Goal: Task Accomplishment & Management: Manage account settings

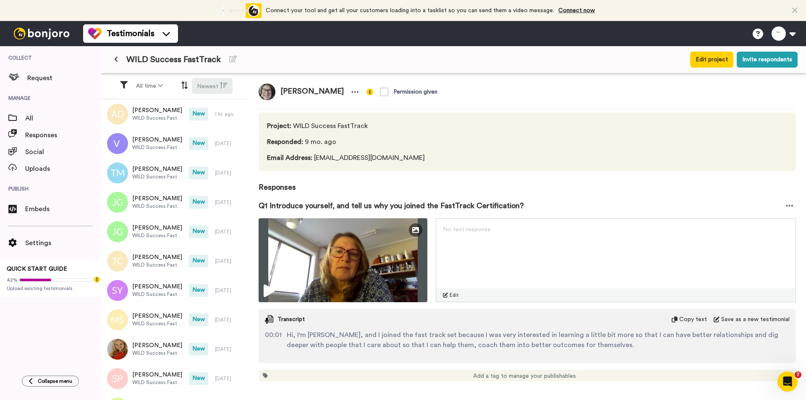
scroll to position [2826, 0]
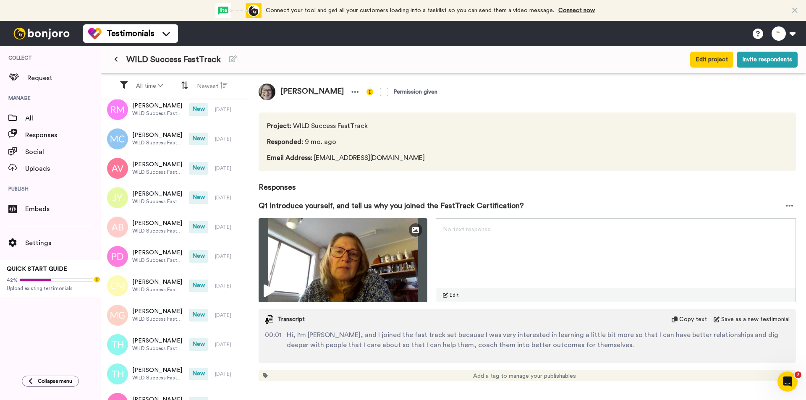
click at [118, 58] on icon at bounding box center [116, 59] width 4 height 6
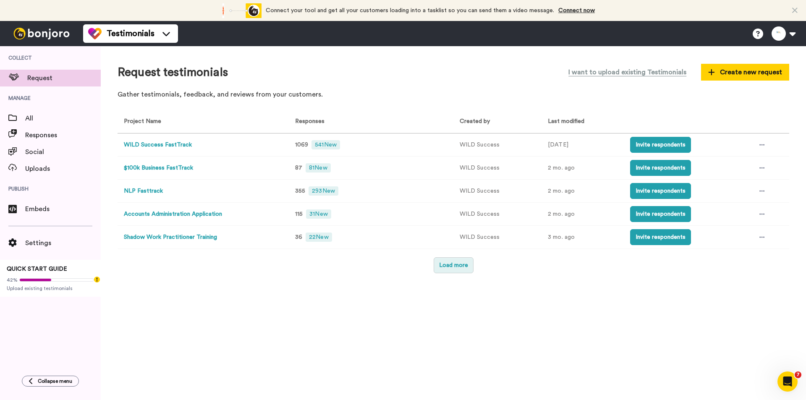
click at [460, 272] on button "Load more" at bounding box center [454, 265] width 40 height 16
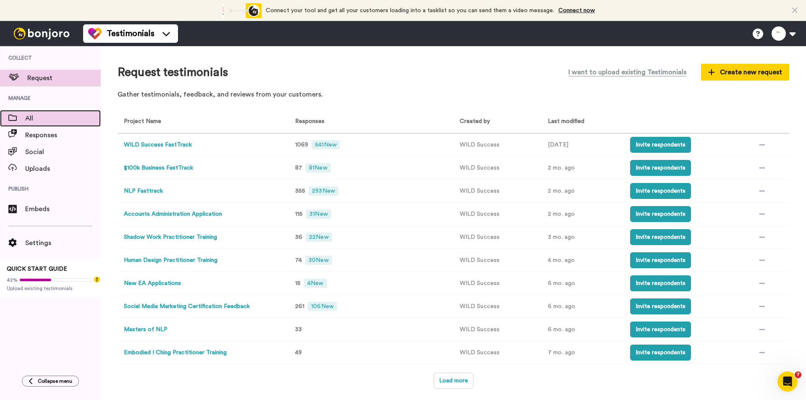
click at [31, 116] on span "All" at bounding box center [63, 118] width 76 height 10
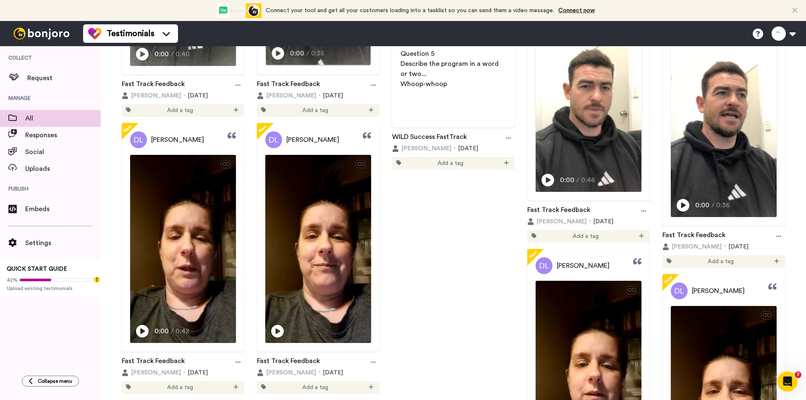
scroll to position [1134, 0]
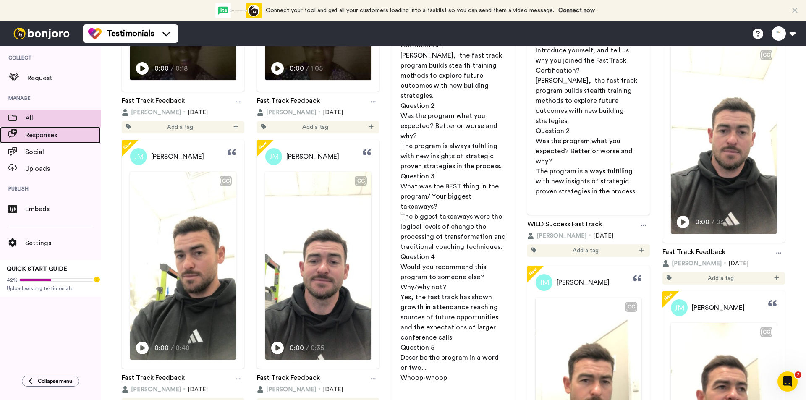
click at [45, 134] on span "Responses" at bounding box center [63, 135] width 76 height 10
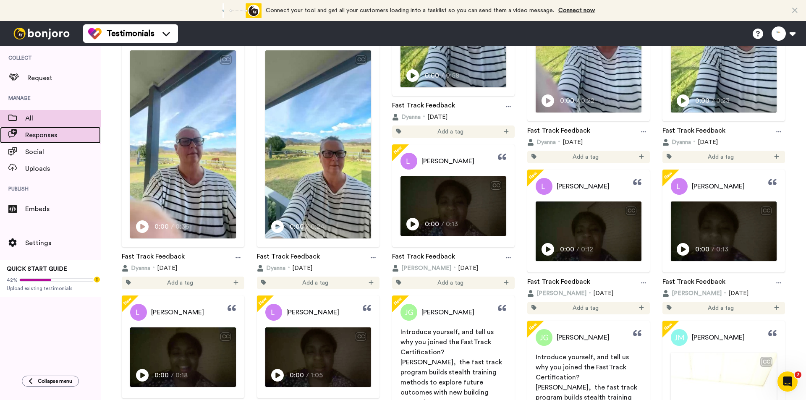
scroll to position [462, 0]
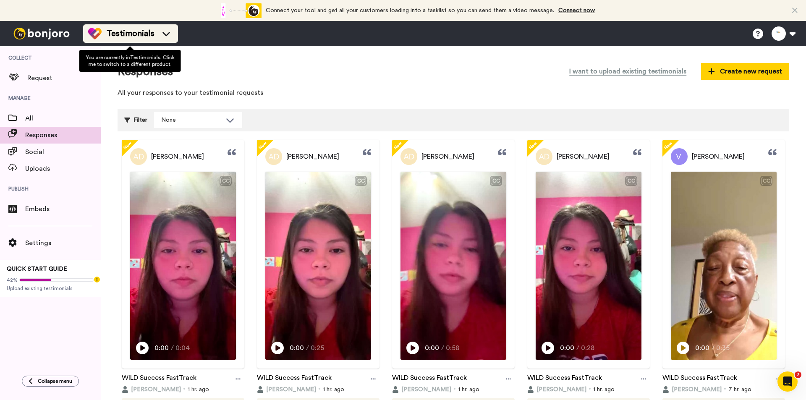
click at [141, 41] on li "Testimonials" at bounding box center [130, 33] width 95 height 18
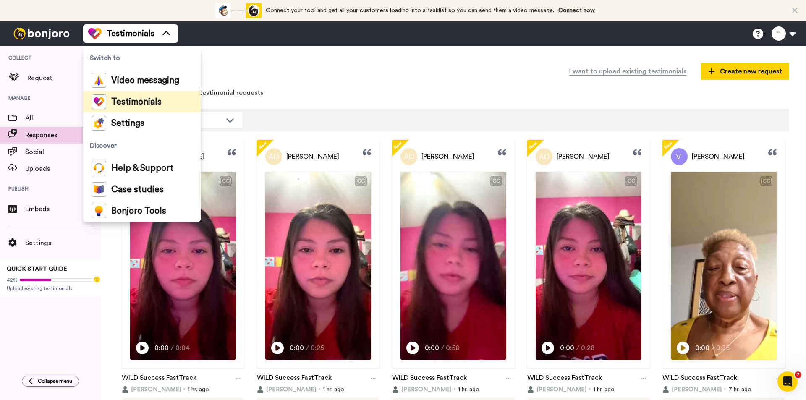
click at [323, 84] on div "Responses I want to upload existing testimonials Create new request All your re…" at bounding box center [454, 82] width 672 height 39
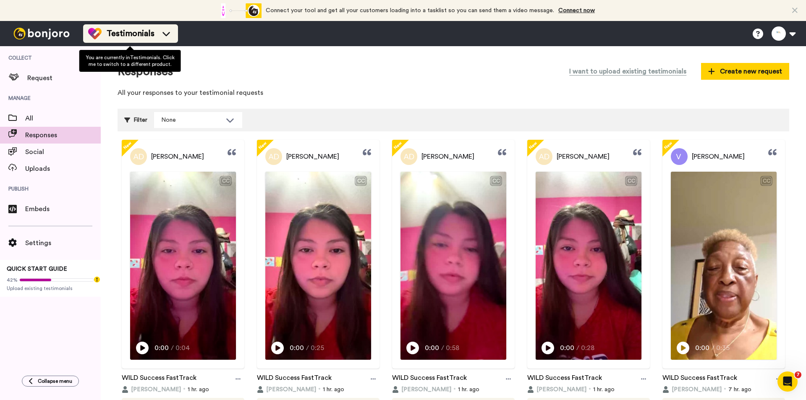
click at [158, 34] on div "Testimonials" at bounding box center [130, 33] width 85 height 13
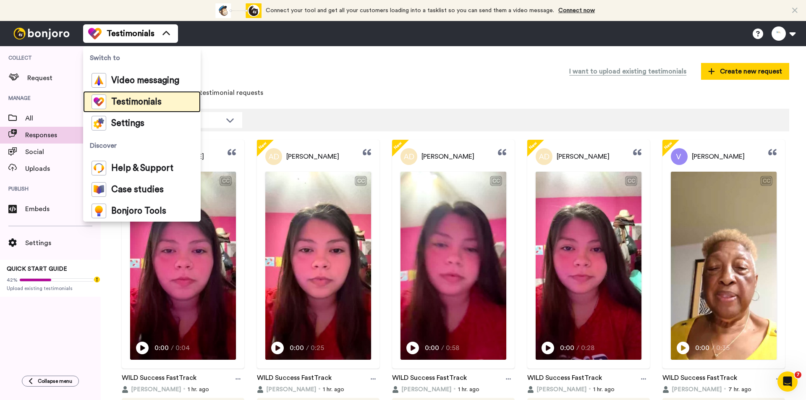
click at [138, 103] on span "Testimonials" at bounding box center [136, 102] width 50 height 8
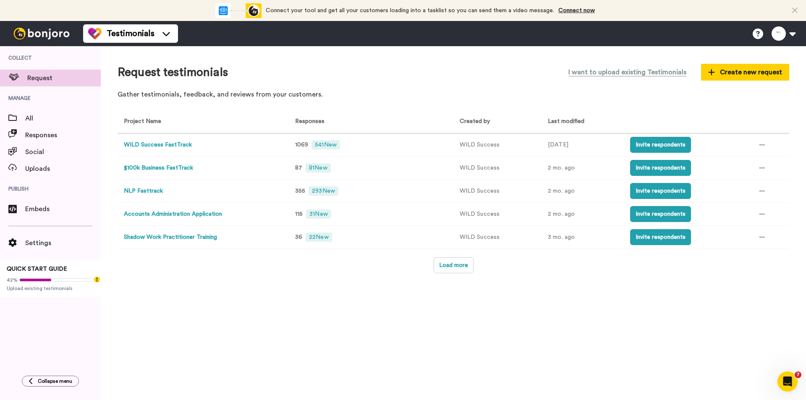
click at [152, 189] on button "NLP Fasttrack" at bounding box center [143, 191] width 39 height 9
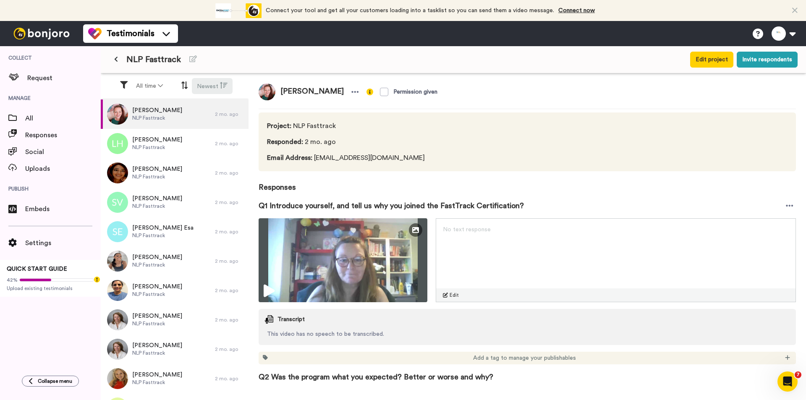
click at [220, 84] on icon at bounding box center [224, 85] width 8 height 8
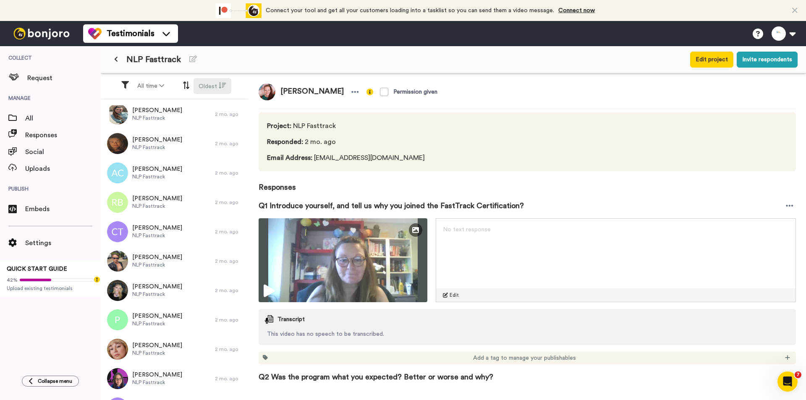
click at [216, 84] on button "Oldest" at bounding box center [213, 86] width 38 height 16
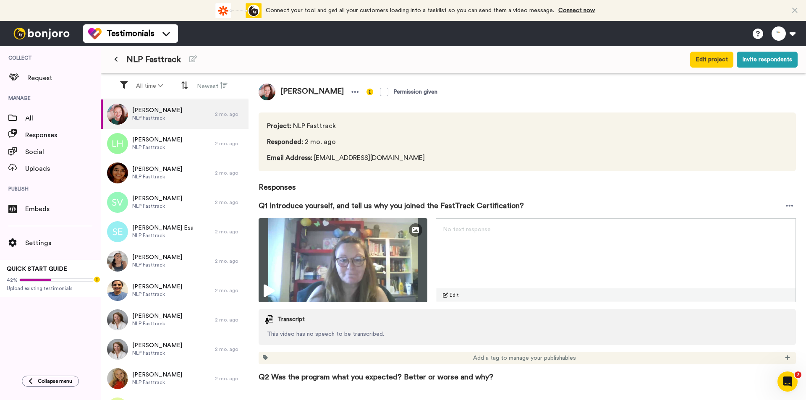
click at [118, 61] on icon at bounding box center [116, 59] width 4 height 6
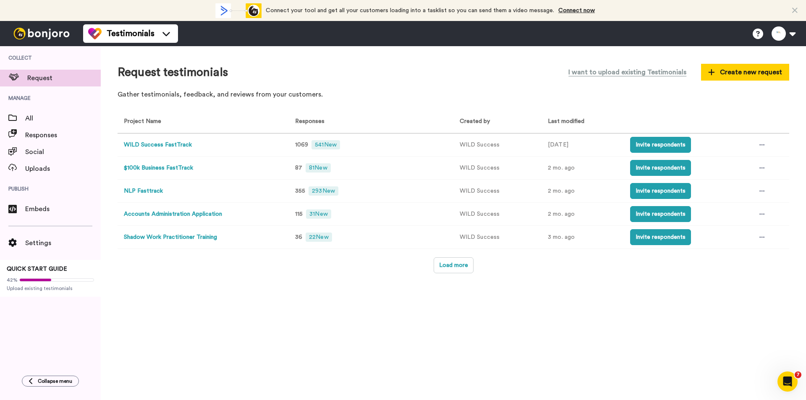
click at [156, 143] on button "WILD Success FastTrack" at bounding box center [158, 145] width 68 height 9
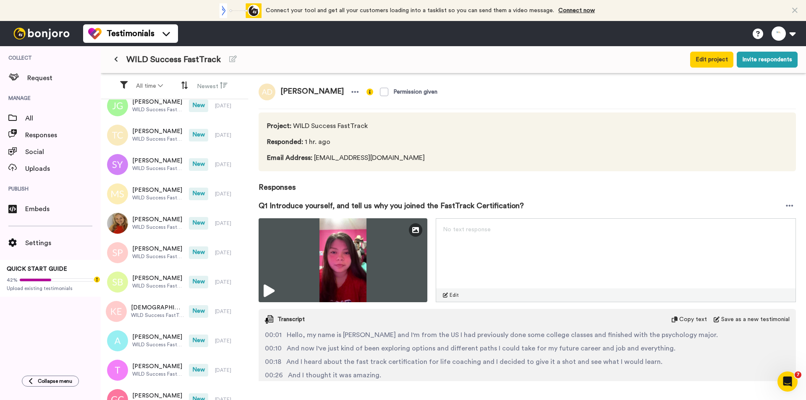
scroll to position [168, 0]
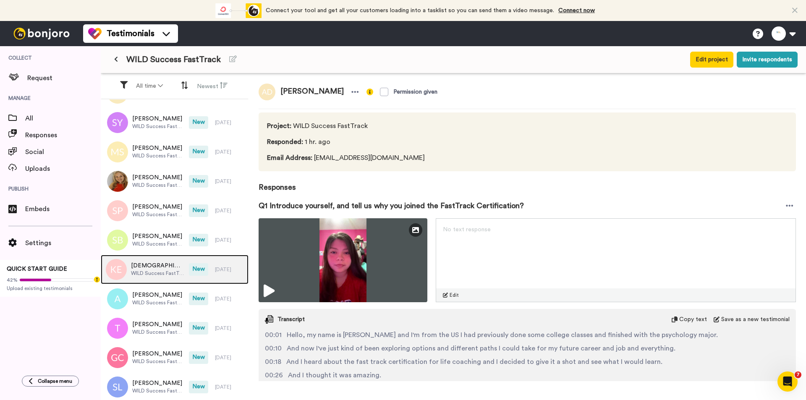
click at [155, 263] on span "Kristen Evering" at bounding box center [158, 266] width 54 height 8
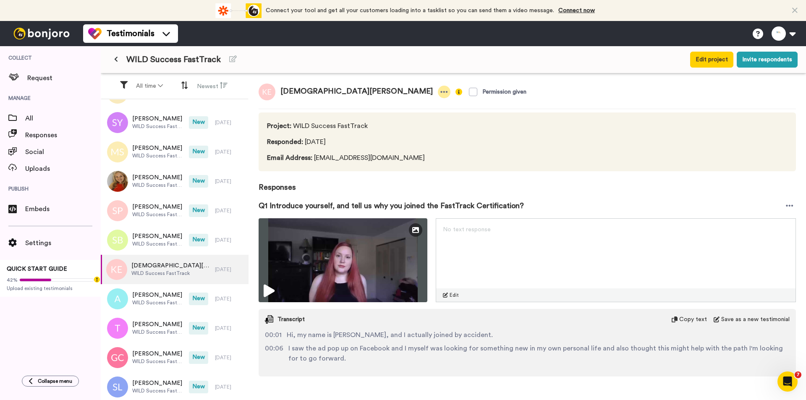
click at [440, 90] on icon at bounding box center [444, 92] width 8 height 8
click at [322, 115] on li "Delete response" at bounding box center [316, 118] width 72 height 12
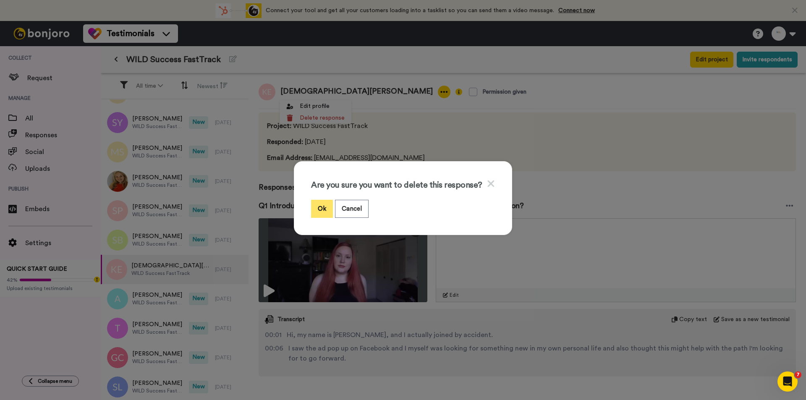
click at [319, 210] on button "Ok" at bounding box center [322, 209] width 22 height 18
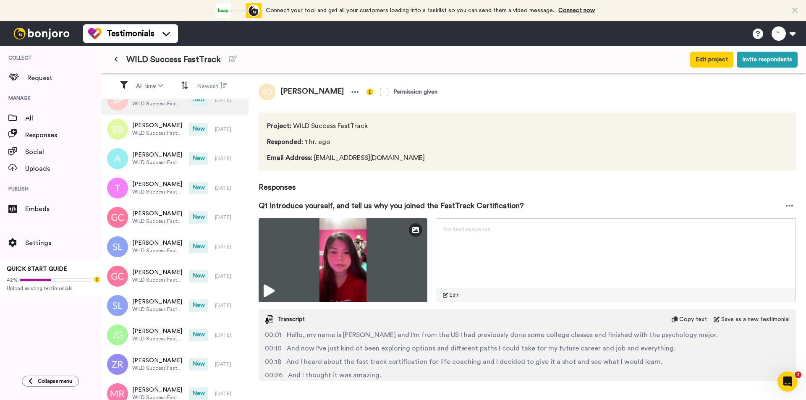
scroll to position [294, 0]
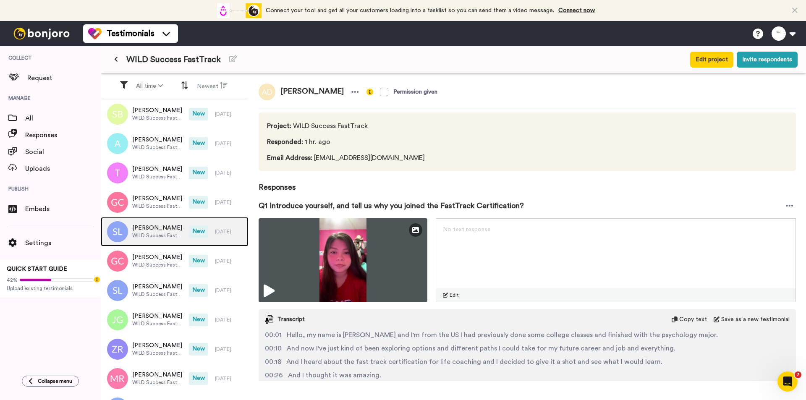
click at [174, 228] on span "[PERSON_NAME]" at bounding box center [158, 228] width 52 height 8
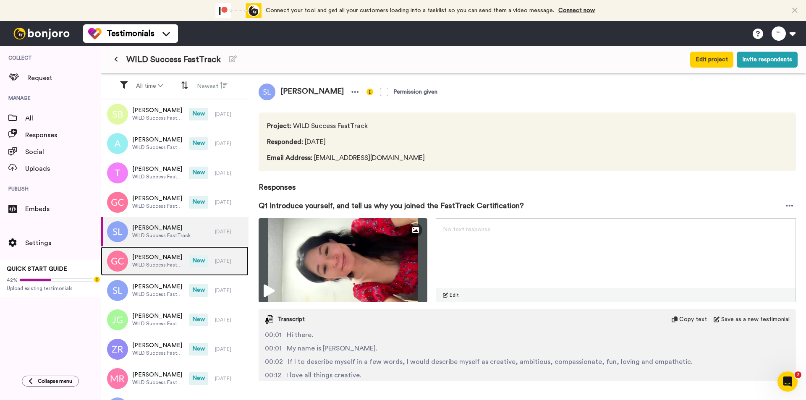
click at [173, 256] on span "Gwen C" at bounding box center [158, 257] width 52 height 8
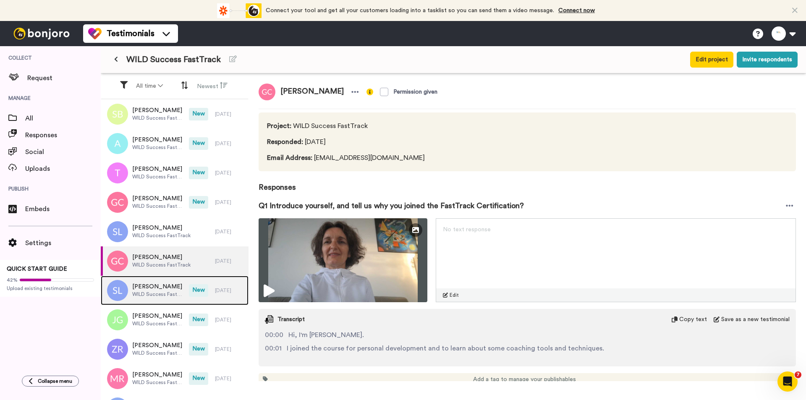
click at [164, 282] on div "Sandy Lam WILD Success FastTrack" at bounding box center [145, 290] width 88 height 29
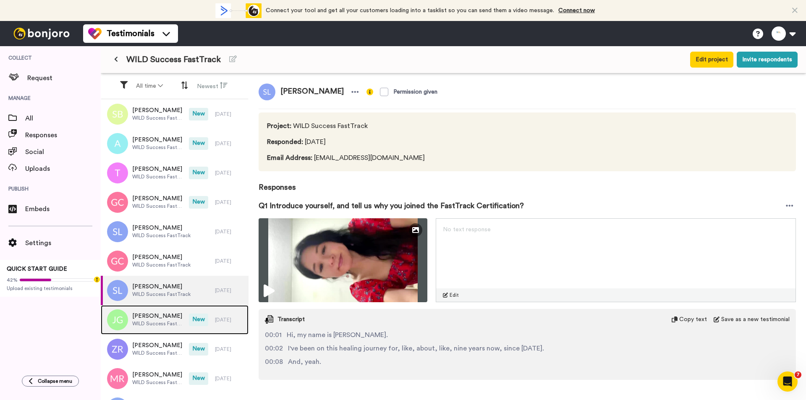
click at [154, 317] on span "Jonathan Gonzalez" at bounding box center [158, 316] width 52 height 8
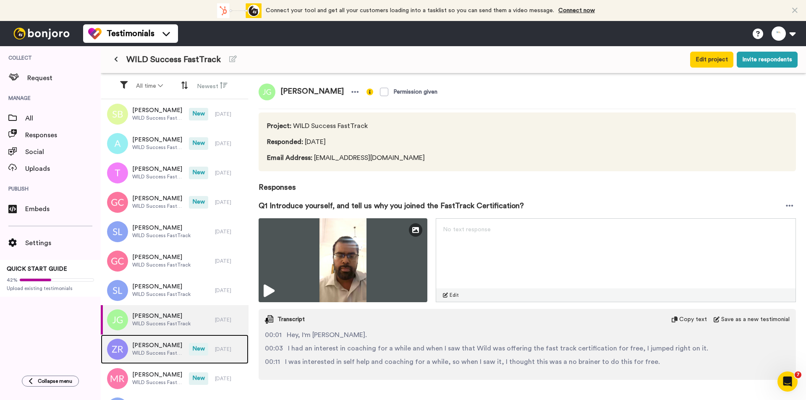
click at [149, 348] on span "Zahra Russell" at bounding box center [158, 345] width 52 height 8
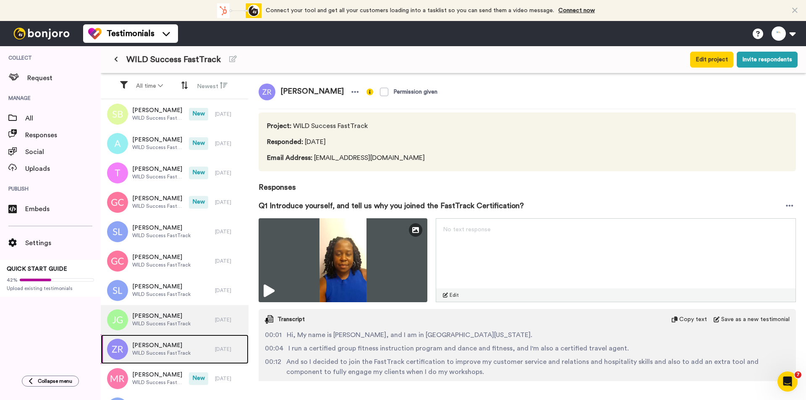
scroll to position [336, 0]
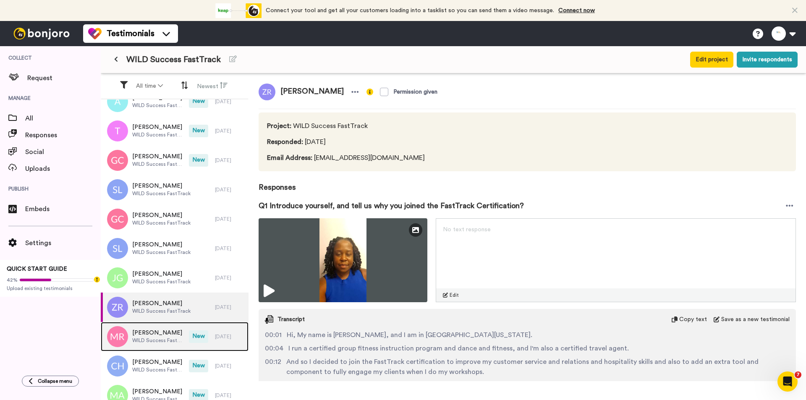
click at [149, 322] on div "Missy Robinson WILD Success FastTrack" at bounding box center [145, 336] width 88 height 29
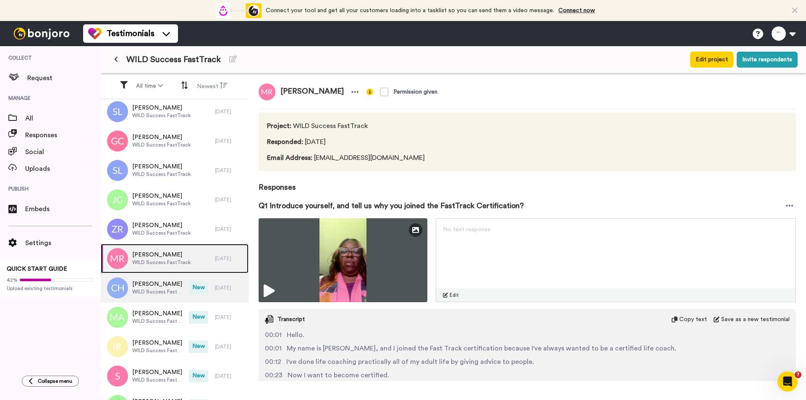
scroll to position [420, 0]
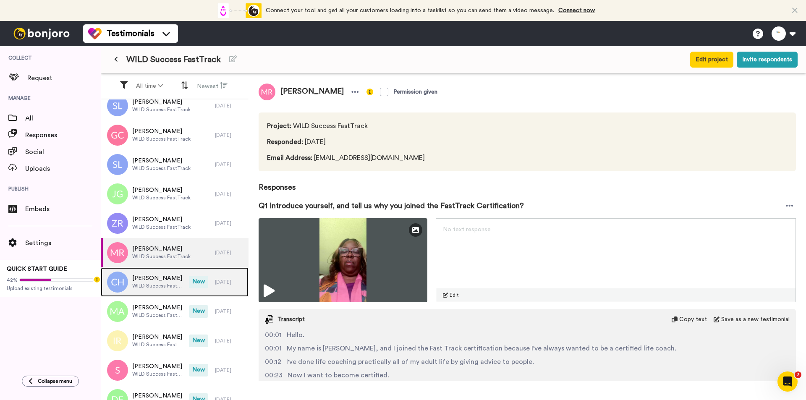
click at [171, 286] on span "WILD Success FastTrack" at bounding box center [158, 286] width 52 height 7
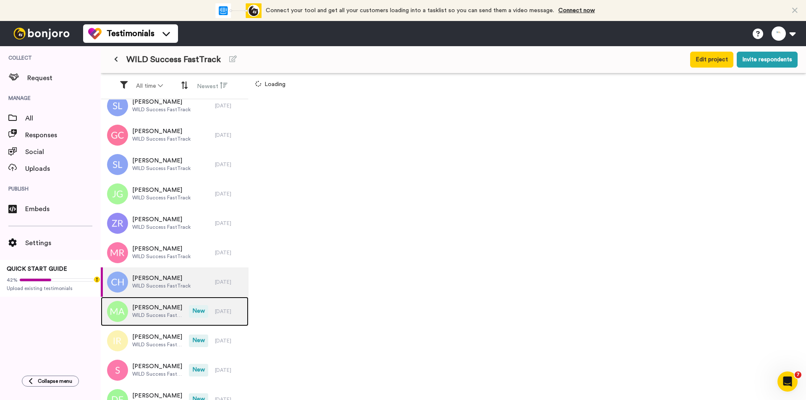
click at [161, 318] on span "WILD Success FastTrack" at bounding box center [158, 315] width 52 height 7
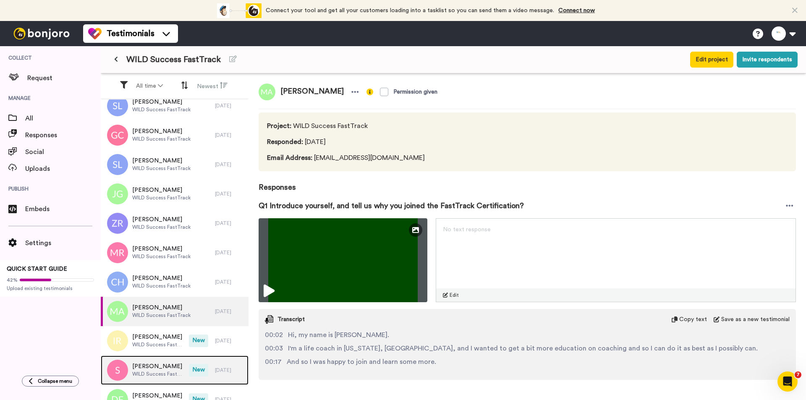
click at [153, 358] on div "Sandra WILD Success FastTrack" at bounding box center [145, 370] width 88 height 29
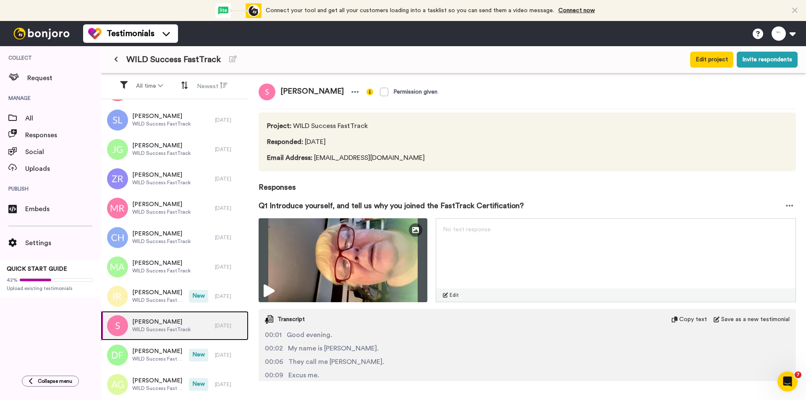
scroll to position [504, 0]
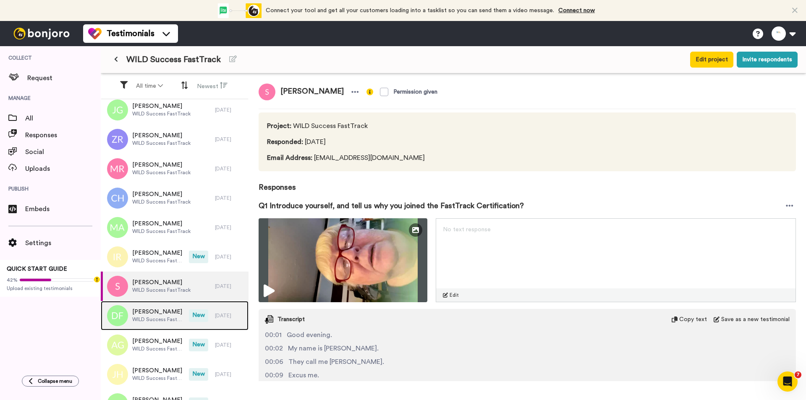
click at [172, 317] on span "WILD Success FastTrack" at bounding box center [158, 319] width 52 height 7
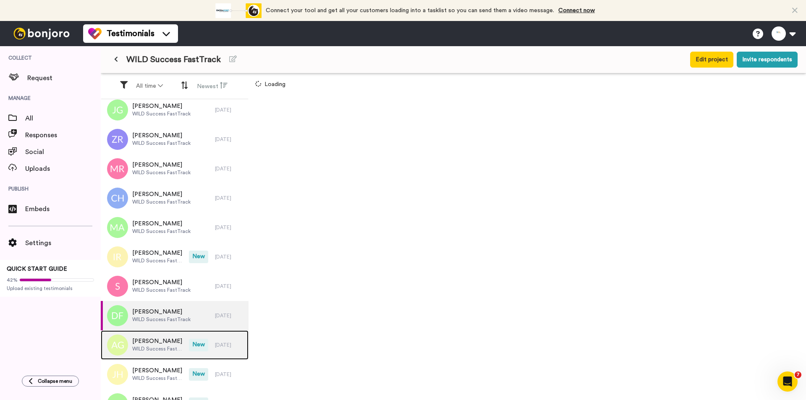
click at [169, 346] on span "WILD Success FastTrack" at bounding box center [158, 349] width 52 height 7
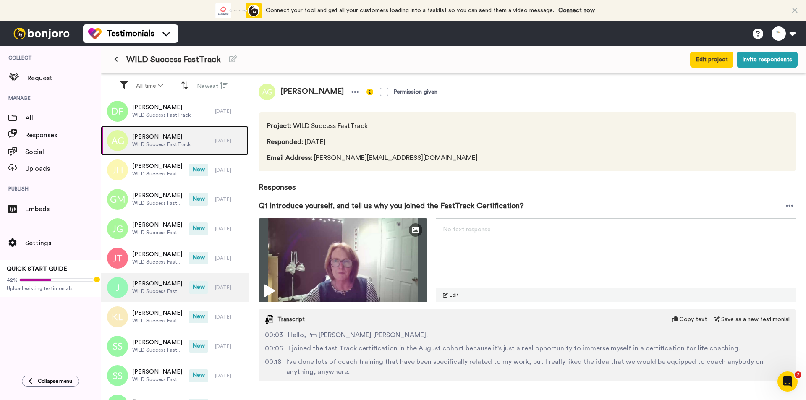
scroll to position [756, 0]
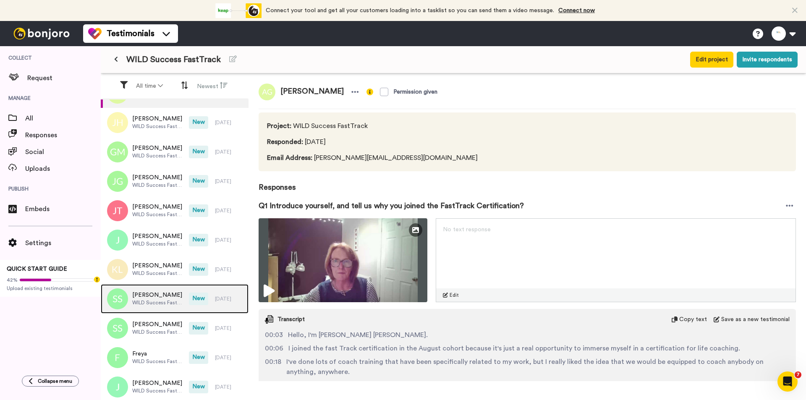
click at [176, 296] on span "[PERSON_NAME]" at bounding box center [158, 295] width 52 height 8
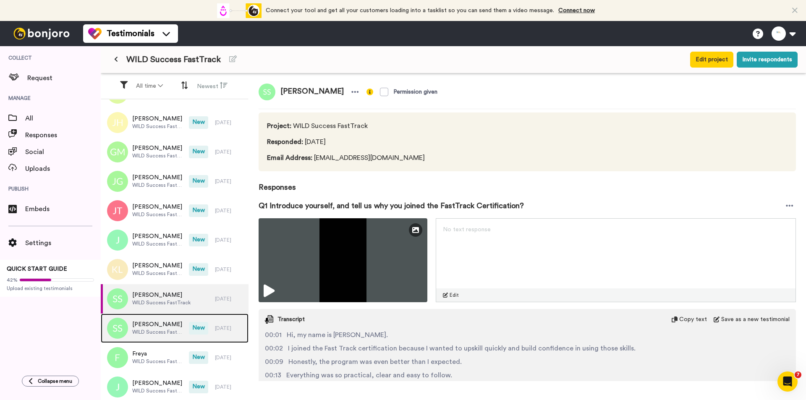
click at [162, 330] on span "WILD Success FastTrack" at bounding box center [158, 332] width 52 height 7
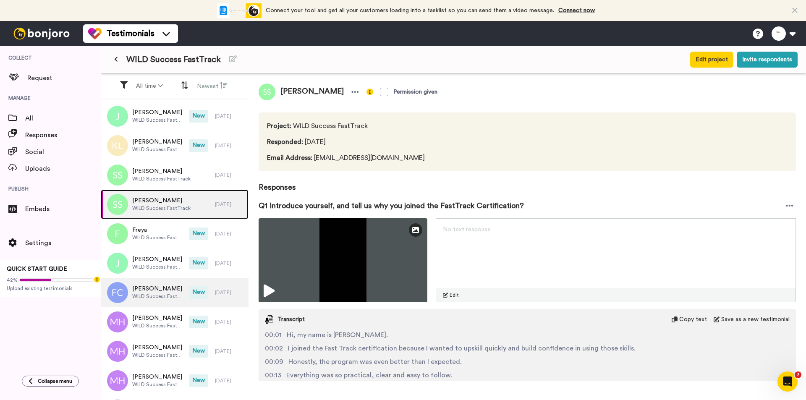
scroll to position [882, 0]
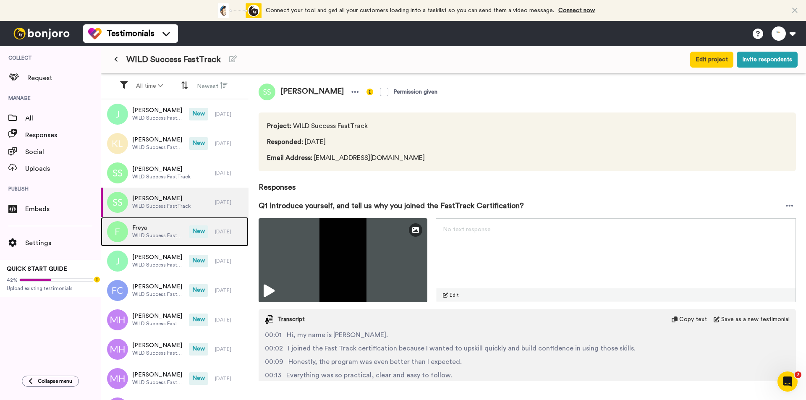
click at [170, 232] on span "Freya" at bounding box center [158, 228] width 52 height 8
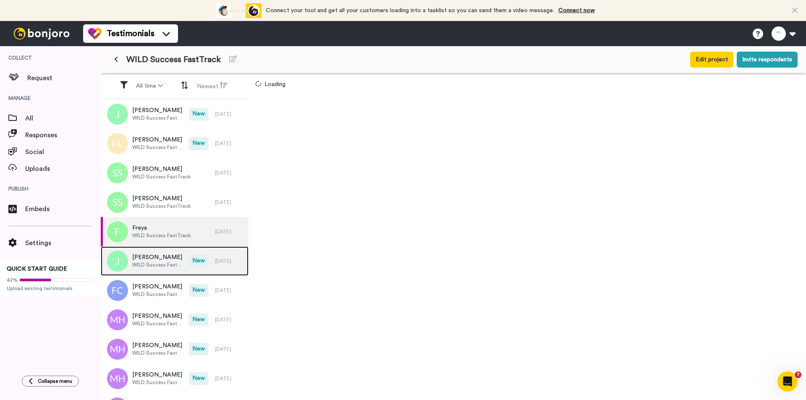
click at [169, 262] on span "WILD Success FastTrack" at bounding box center [158, 265] width 52 height 7
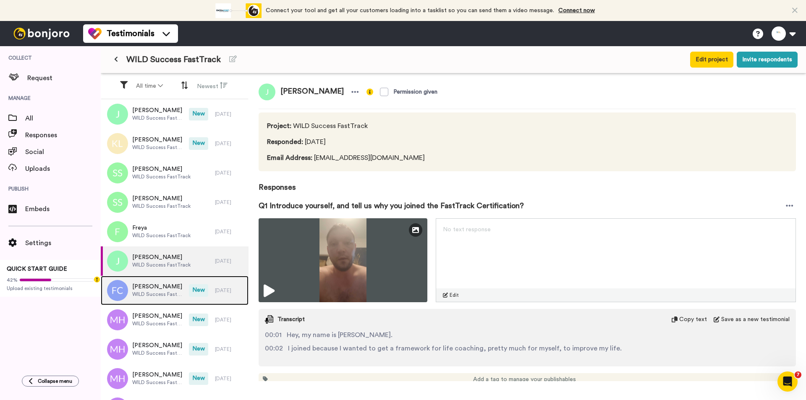
click at [165, 285] on span "[PERSON_NAME]" at bounding box center [158, 287] width 52 height 8
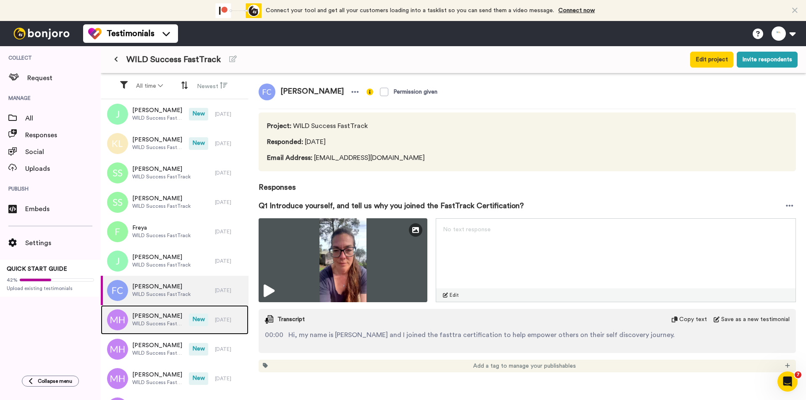
click at [155, 319] on span "[PERSON_NAME]" at bounding box center [158, 316] width 52 height 8
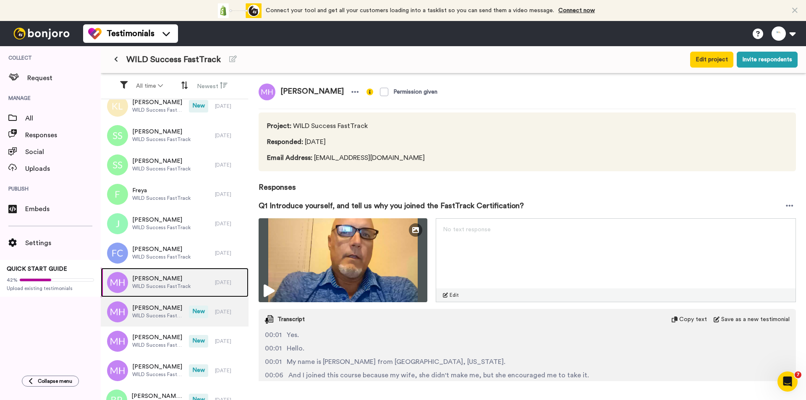
scroll to position [966, 0]
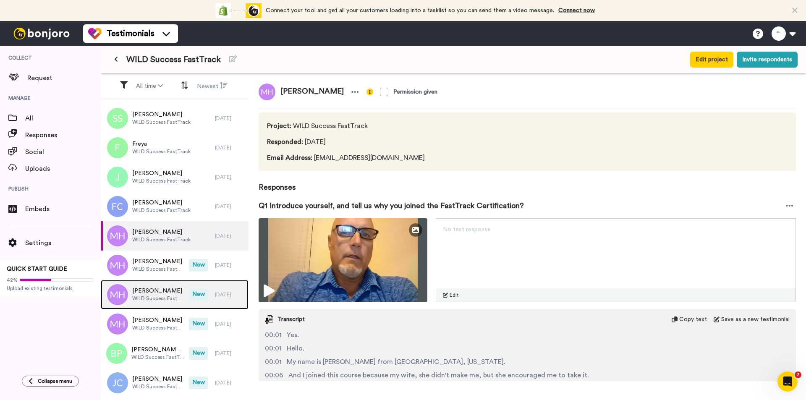
click at [168, 289] on span "[PERSON_NAME]" at bounding box center [158, 291] width 52 height 8
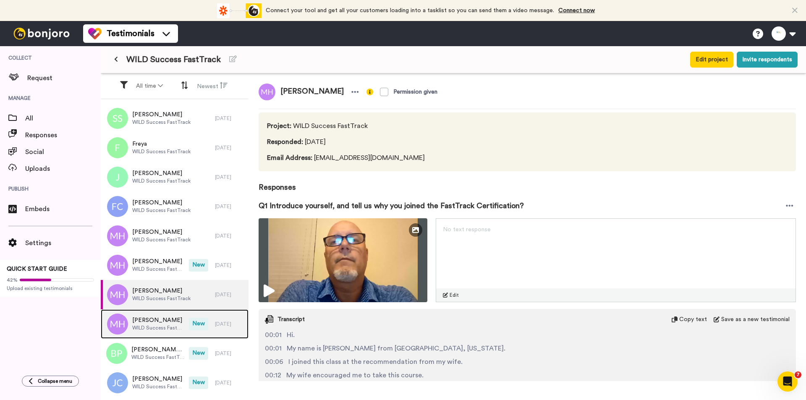
click at [162, 327] on span "WILD Success FastTrack" at bounding box center [158, 328] width 52 height 7
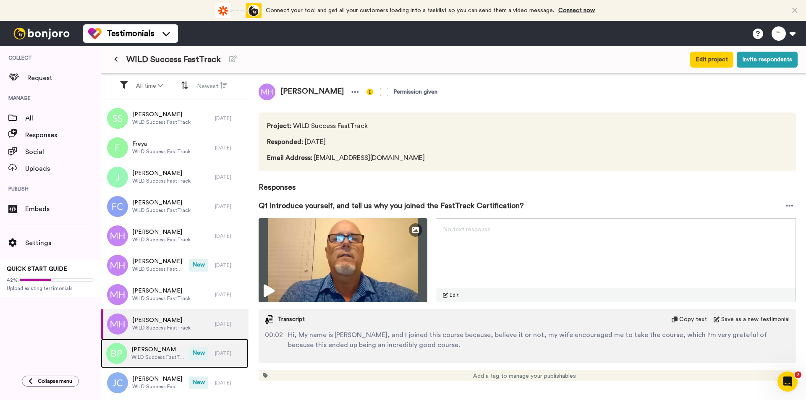
click at [159, 351] on span "[PERSON_NAME] [PERSON_NAME]" at bounding box center [157, 350] width 53 height 8
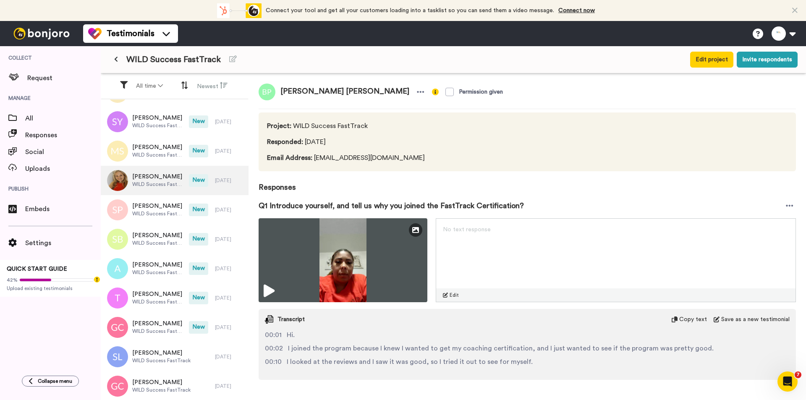
scroll to position [210, 0]
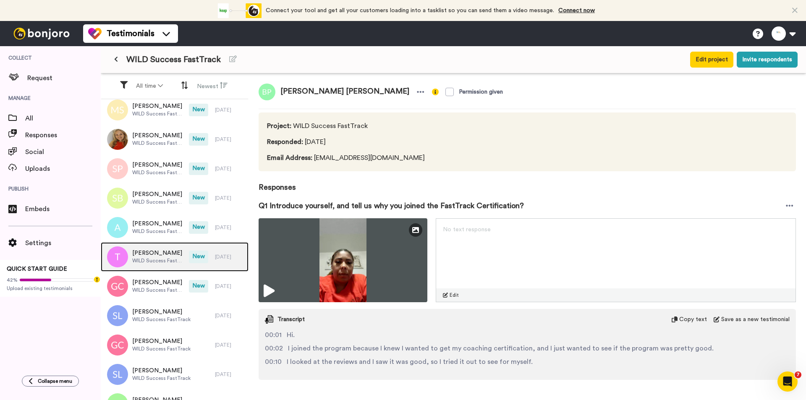
click at [142, 259] on span "WILD Success FastTrack" at bounding box center [158, 260] width 52 height 7
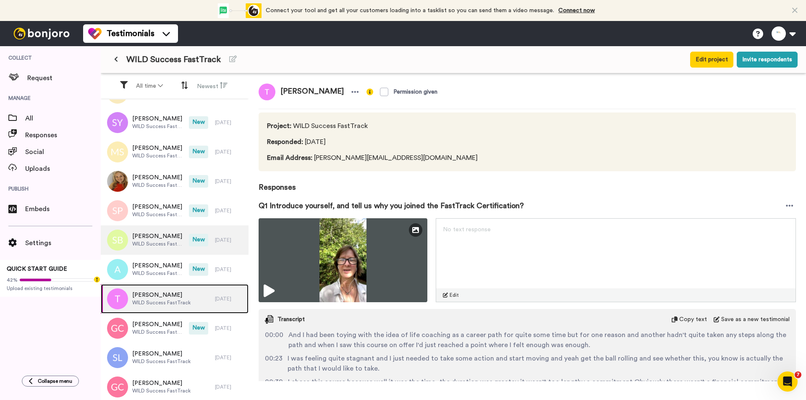
scroll to position [210, 0]
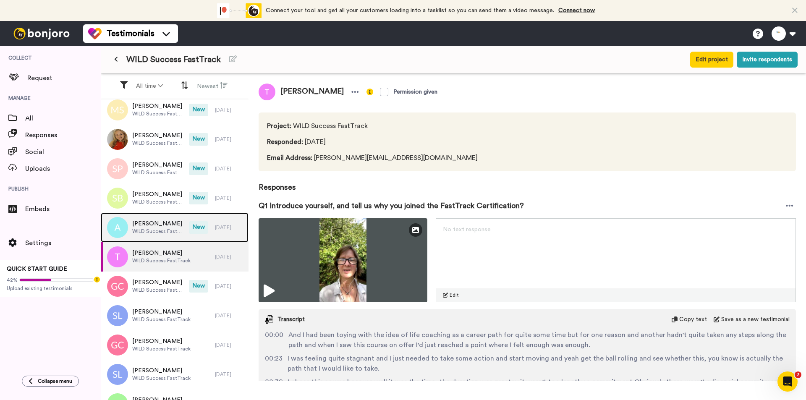
click at [214, 235] on div "Alice WILD Success FastTrack New 2 days ago" at bounding box center [175, 227] width 148 height 29
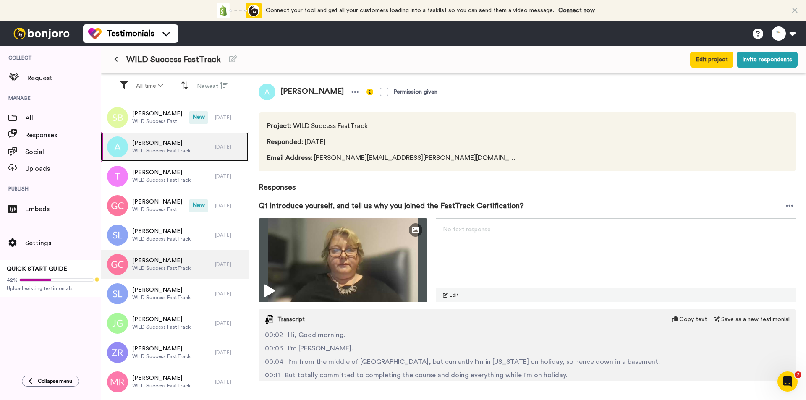
scroll to position [294, 0]
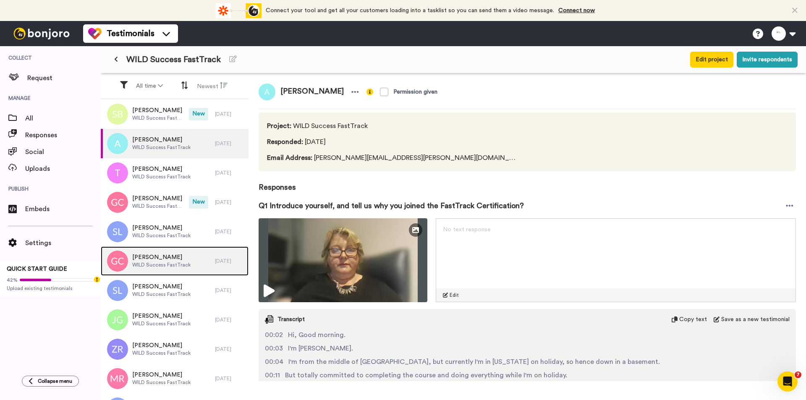
click at [204, 265] on div "Gwen C WILD Success FastTrack" at bounding box center [158, 260] width 114 height 29
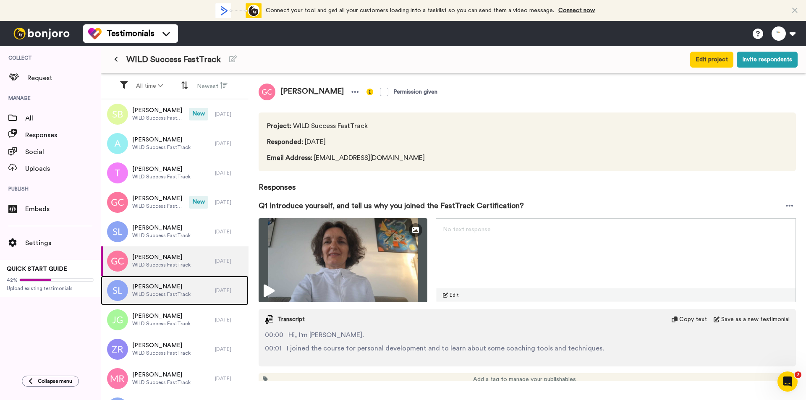
click at [185, 293] on span "WILD Success FastTrack" at bounding box center [161, 294] width 58 height 7
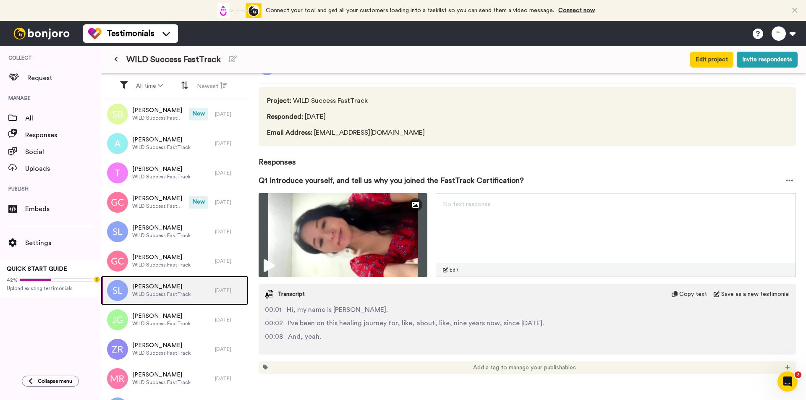
scroll to position [50, 0]
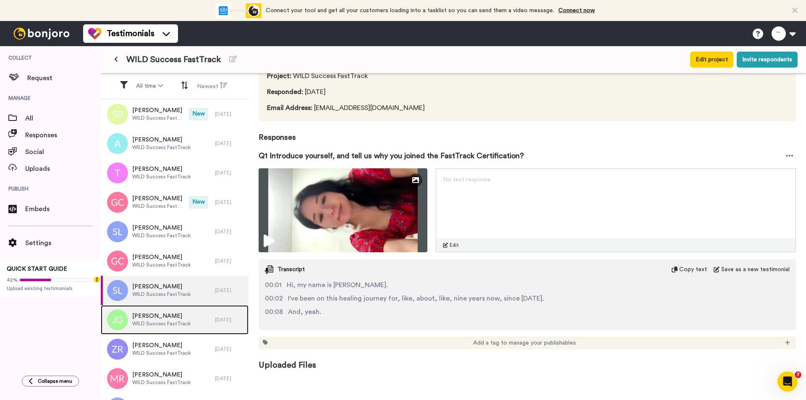
click at [202, 312] on div "Jonathan Gonzalez WILD Success FastTrack" at bounding box center [158, 319] width 114 height 29
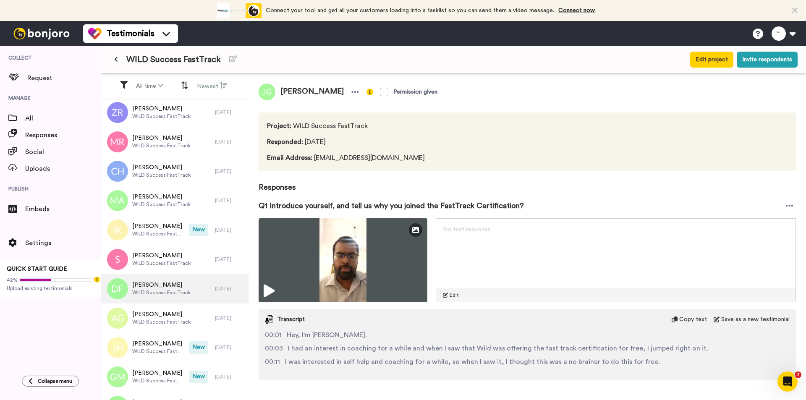
scroll to position [546, 0]
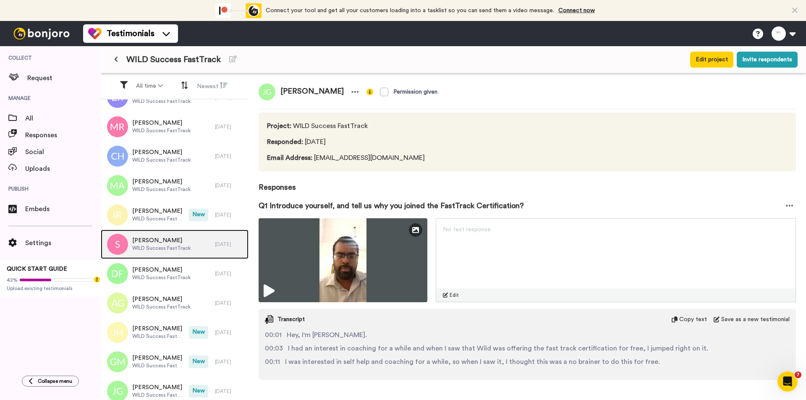
click at [196, 247] on div "Sandra WILD Success FastTrack" at bounding box center [158, 244] width 114 height 29
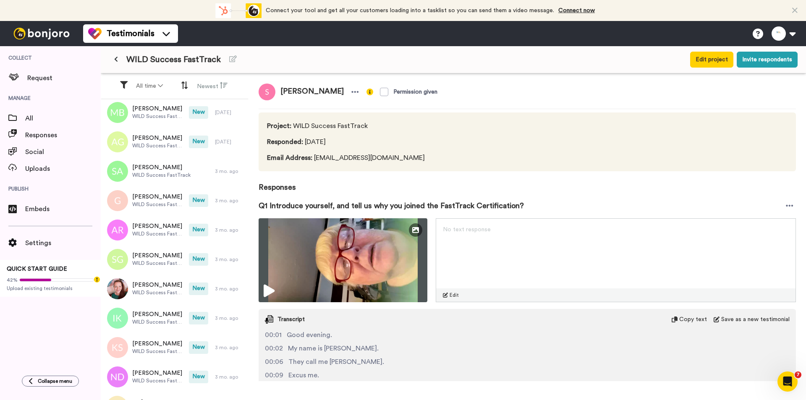
scroll to position [3191, 0]
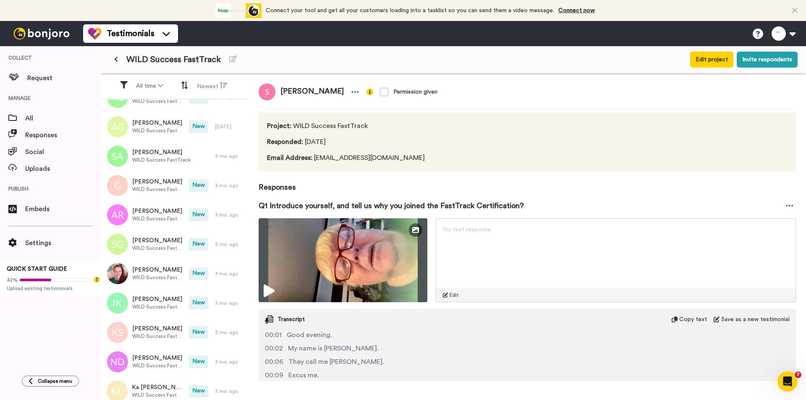
click at [117, 59] on icon at bounding box center [116, 59] width 4 height 6
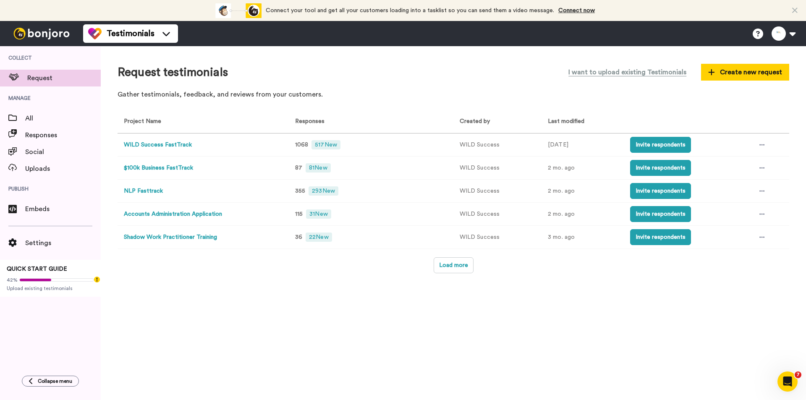
click at [150, 190] on button "NLP Fasttrack" at bounding box center [143, 191] width 39 height 9
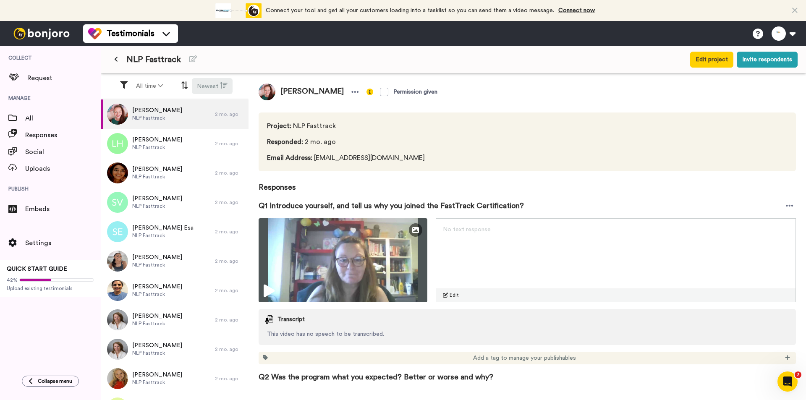
click at [209, 82] on button "Newest" at bounding box center [212, 86] width 41 height 16
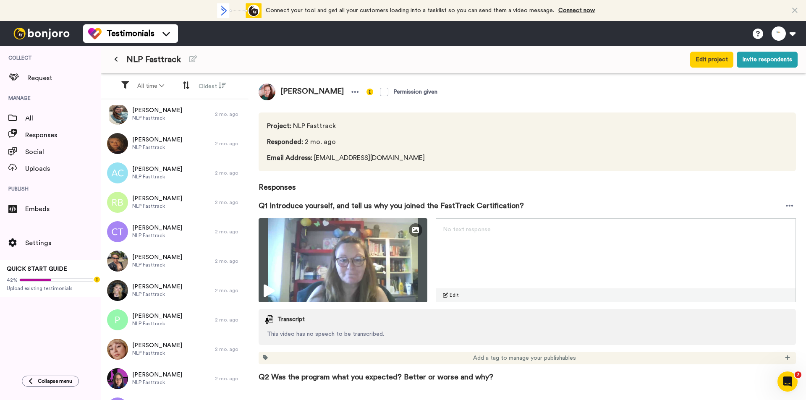
click at [120, 60] on button at bounding box center [116, 59] width 14 height 15
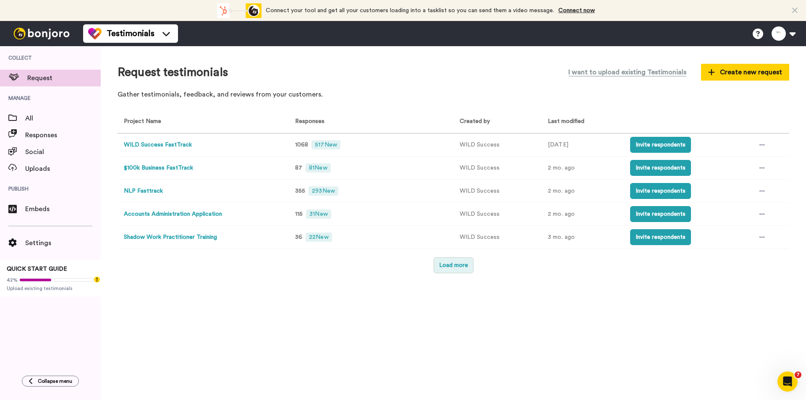
click at [453, 267] on button "Load more" at bounding box center [454, 265] width 40 height 16
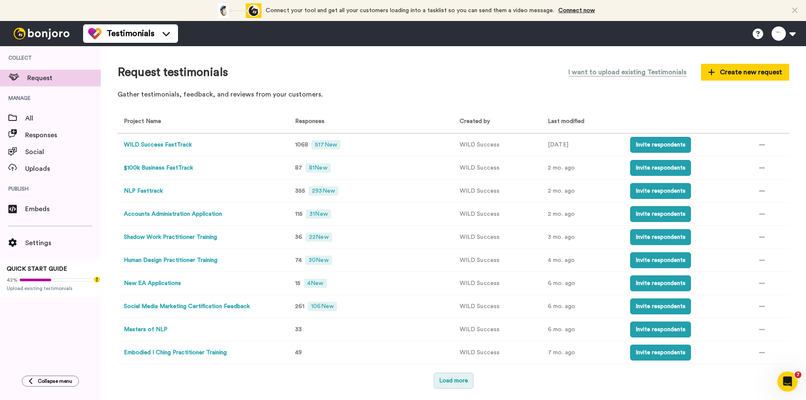
click at [459, 385] on button "Load more" at bounding box center [454, 381] width 40 height 16
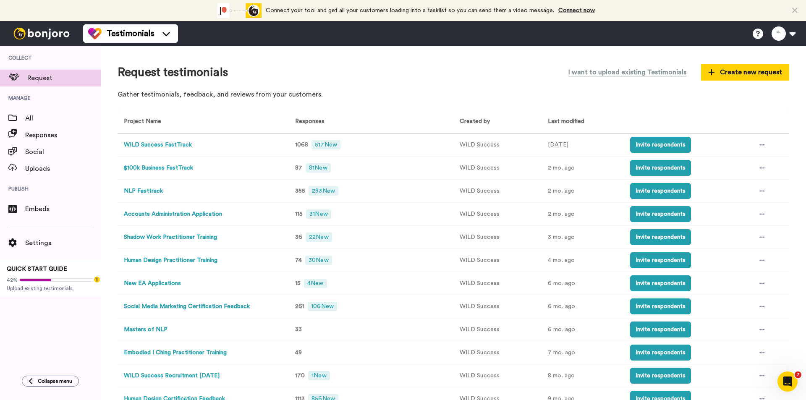
click at [552, 114] on th "Last modified" at bounding box center [583, 121] width 82 height 23
click at [551, 123] on th "Last modified" at bounding box center [583, 121] width 82 height 23
click at [165, 171] on button "$100k Business FastTrack" at bounding box center [158, 168] width 69 height 9
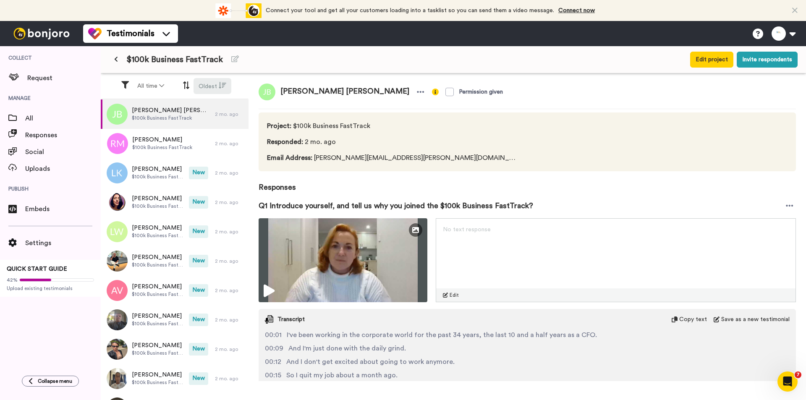
click at [203, 86] on button "Oldest" at bounding box center [213, 86] width 38 height 16
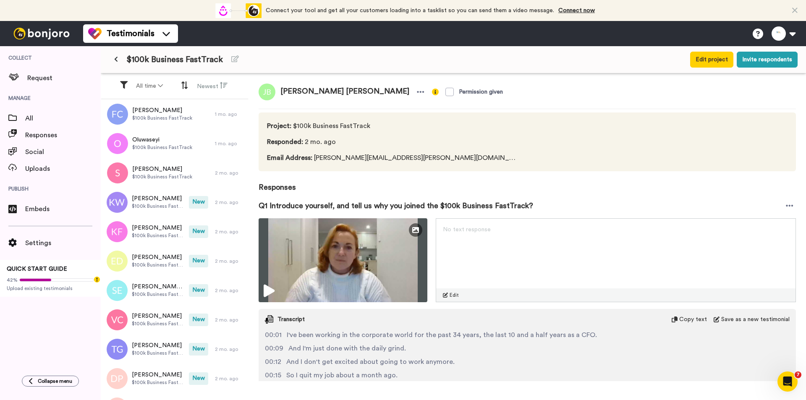
click at [115, 60] on icon at bounding box center [116, 59] width 4 height 6
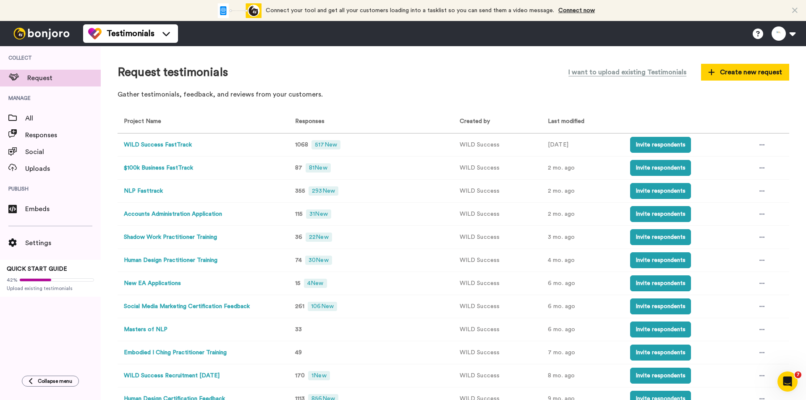
click at [174, 144] on button "WILD Success FastTrack" at bounding box center [158, 145] width 68 height 9
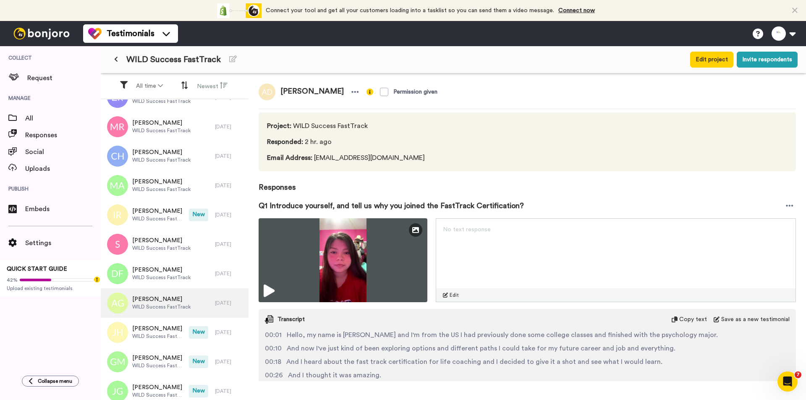
scroll to position [588, 0]
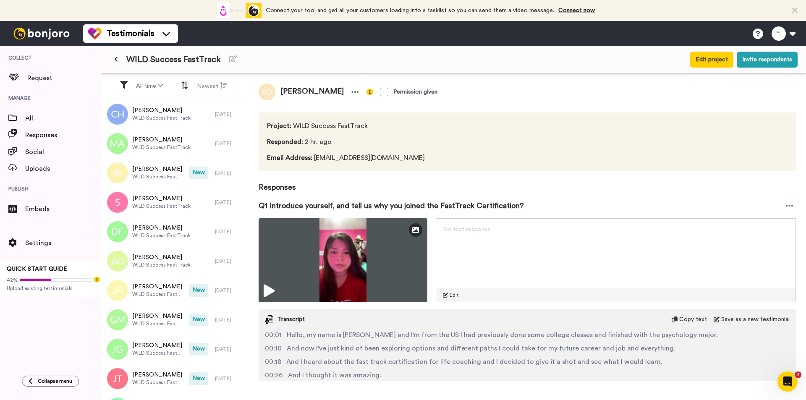
click at [118, 63] on button at bounding box center [116, 59] width 14 height 15
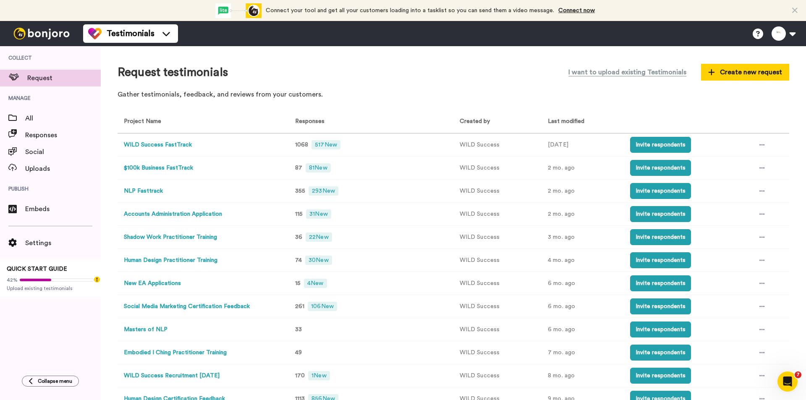
click at [147, 193] on button "NLP Fasttrack" at bounding box center [143, 191] width 39 height 9
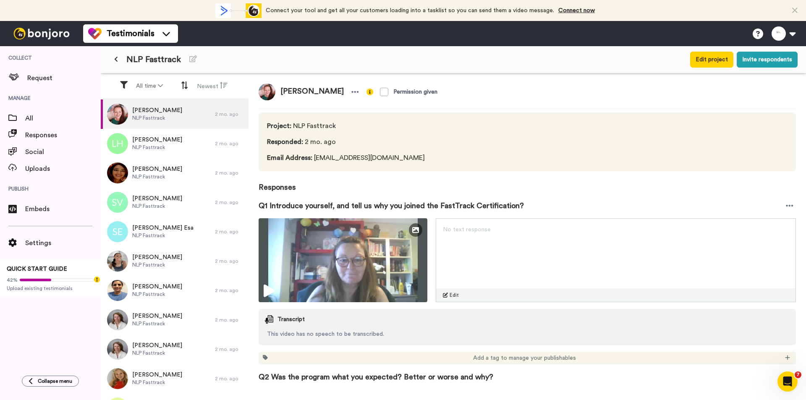
click at [115, 56] on button at bounding box center [116, 59] width 14 height 15
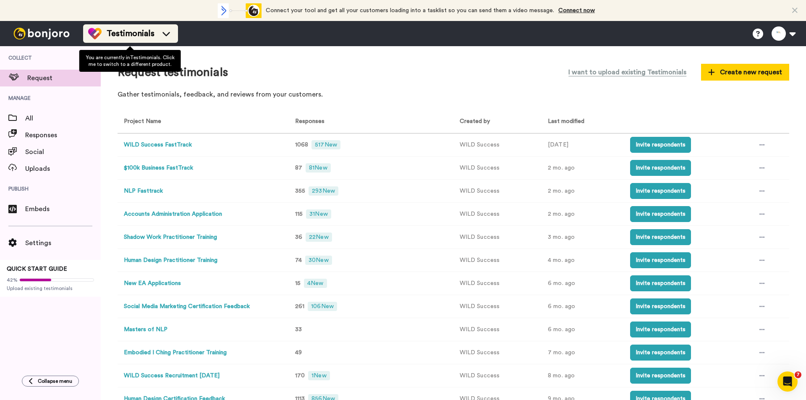
click at [113, 39] on span "Testimonials" at bounding box center [131, 34] width 48 height 12
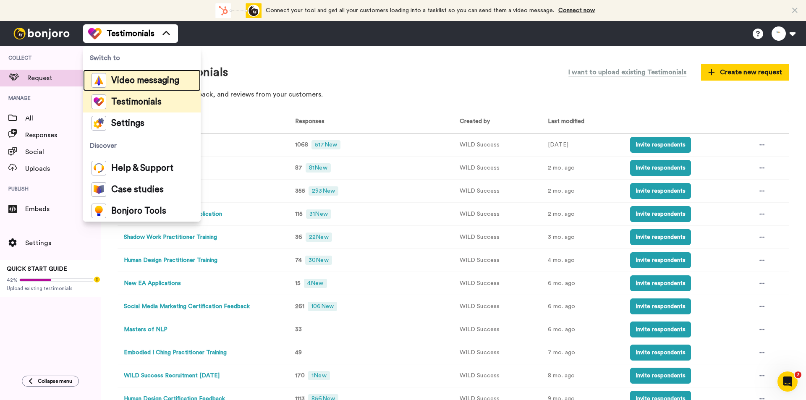
click at [166, 79] on span "Video messaging" at bounding box center [145, 80] width 68 height 8
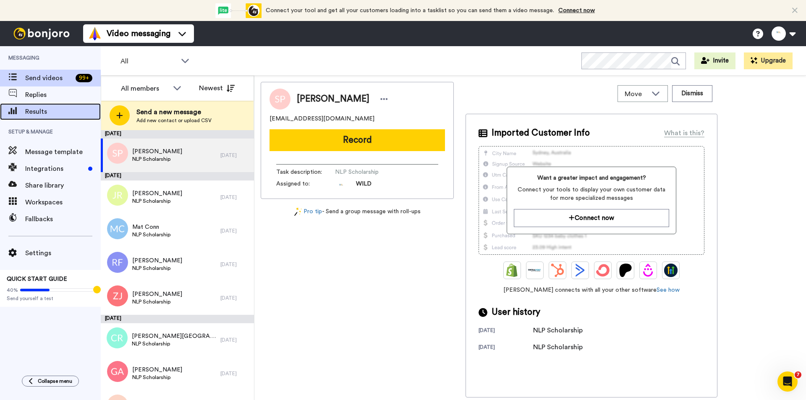
click at [48, 110] on span "Results" at bounding box center [63, 112] width 76 height 10
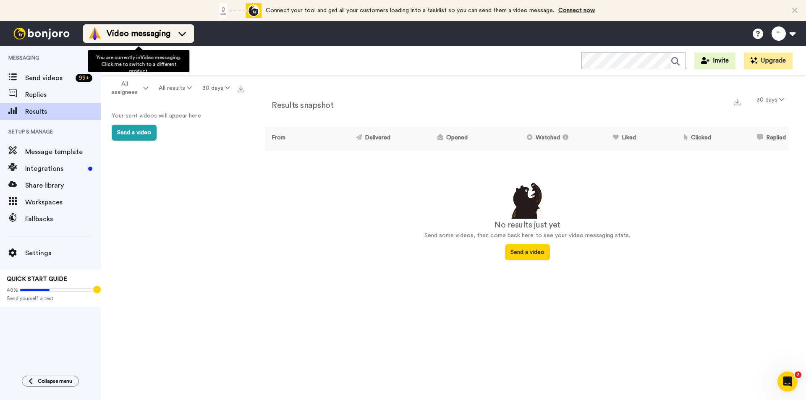
click at [128, 31] on span "Video messaging" at bounding box center [139, 34] width 64 height 12
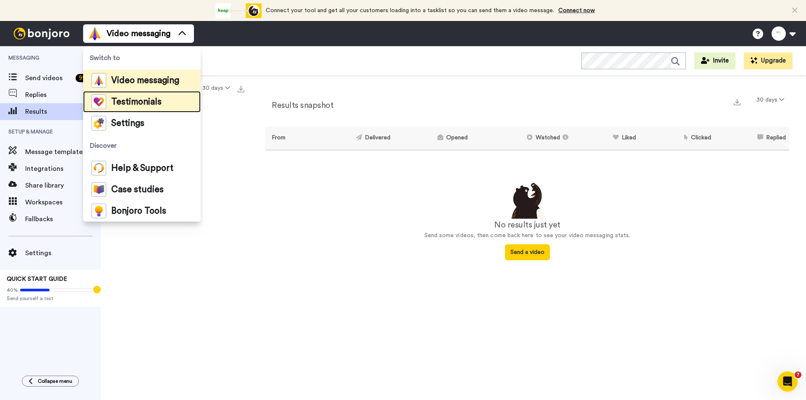
click at [132, 108] on div "Testimonials" at bounding box center [127, 101] width 70 height 15
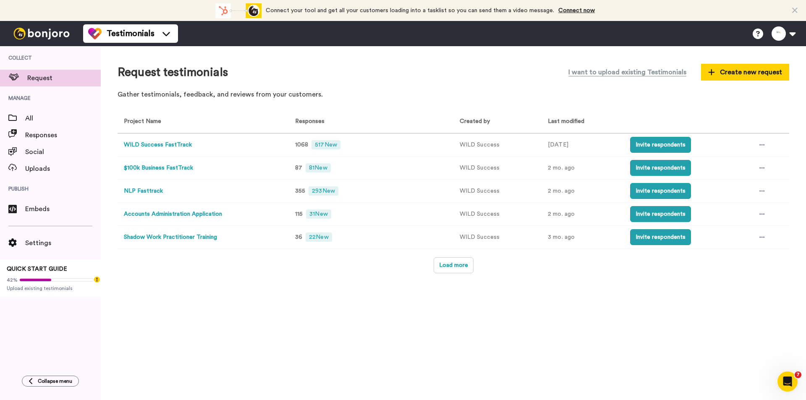
click at [448, 275] on div "Request testimonials I want to upload existing Testimonials Create new request …" at bounding box center [453, 223] width 705 height 354
click at [445, 262] on button "Load more" at bounding box center [454, 265] width 40 height 16
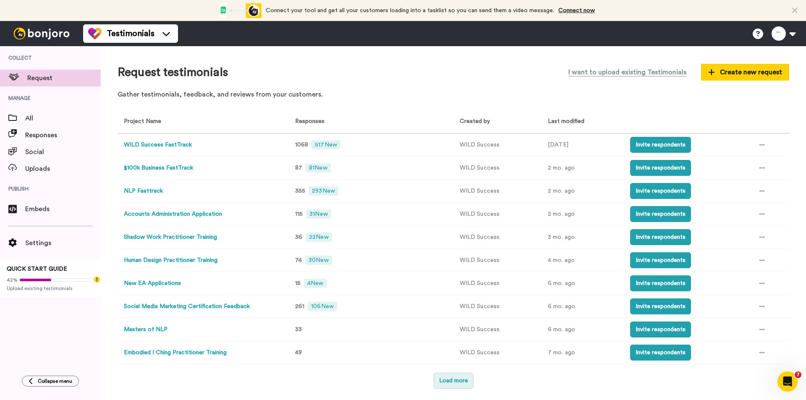
click at [453, 378] on button "Load more" at bounding box center [454, 381] width 40 height 16
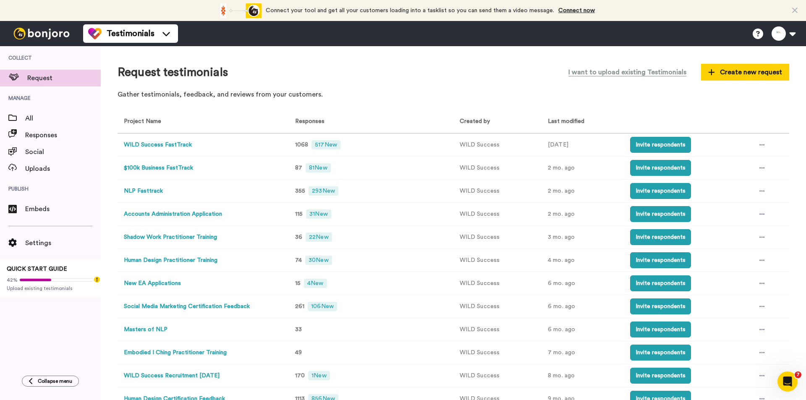
click at [165, 145] on button "WILD Success FastTrack" at bounding box center [158, 145] width 68 height 9
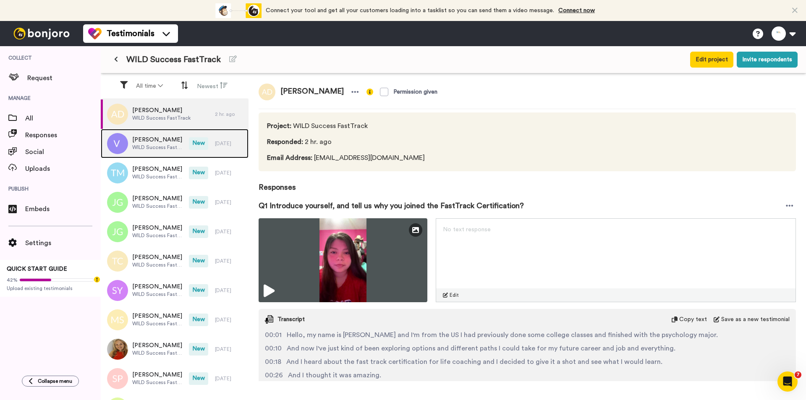
click at [160, 143] on span "[PERSON_NAME]" at bounding box center [158, 140] width 52 height 8
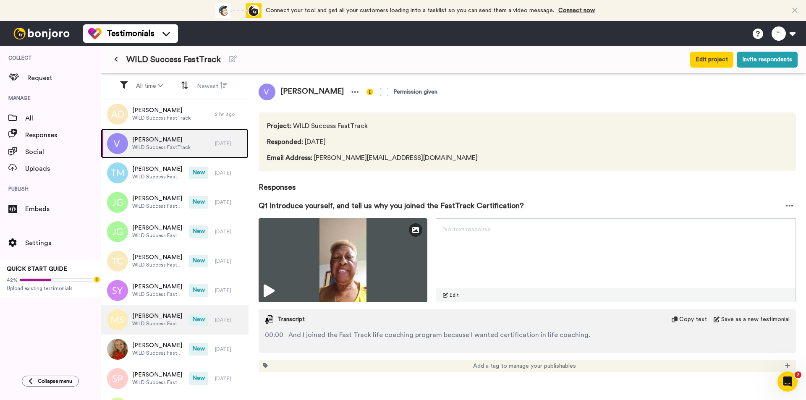
scroll to position [42, 0]
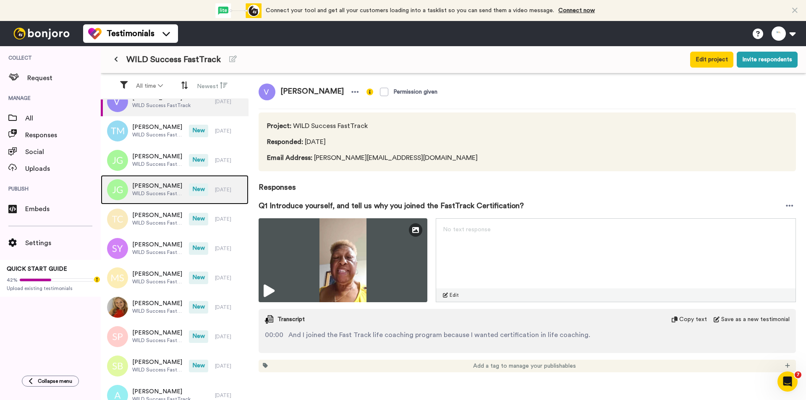
click at [169, 183] on span "Josh Greenhagen" at bounding box center [158, 186] width 52 height 8
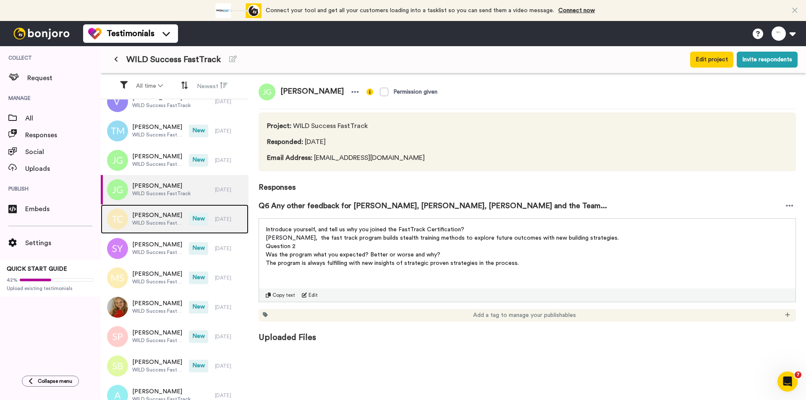
click at [160, 223] on span "WILD Success FastTrack" at bounding box center [158, 223] width 52 height 7
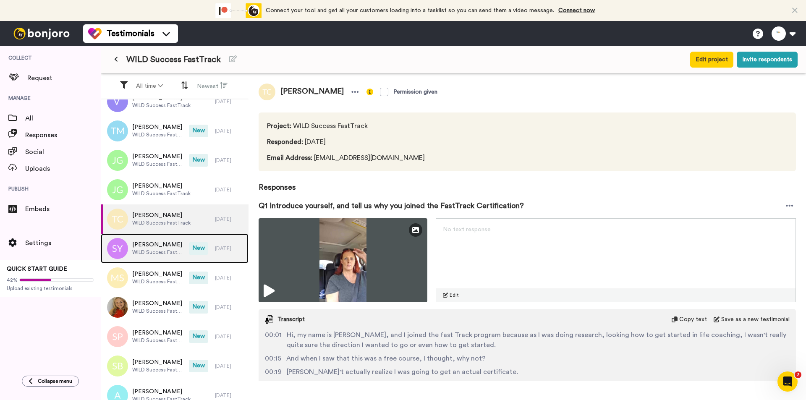
click at [154, 252] on span "WILD Success FastTrack" at bounding box center [158, 252] width 52 height 7
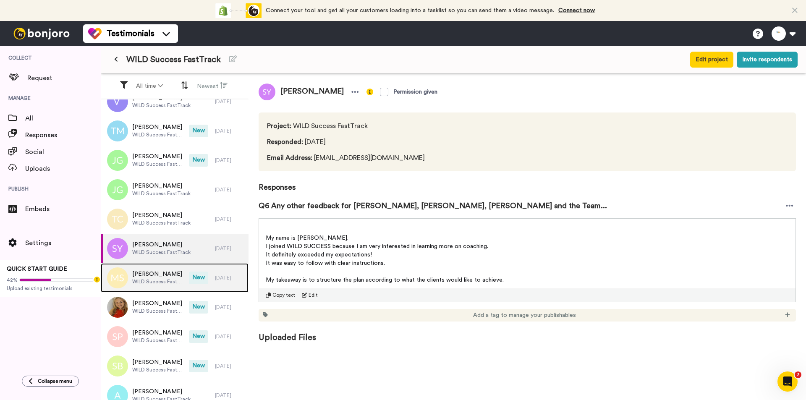
click at [148, 272] on span "[PERSON_NAME]" at bounding box center [158, 274] width 52 height 8
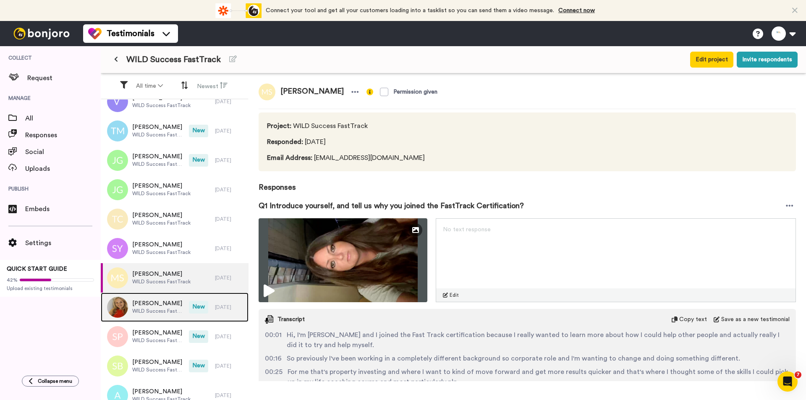
click at [143, 302] on span "[PERSON_NAME]" at bounding box center [158, 303] width 52 height 8
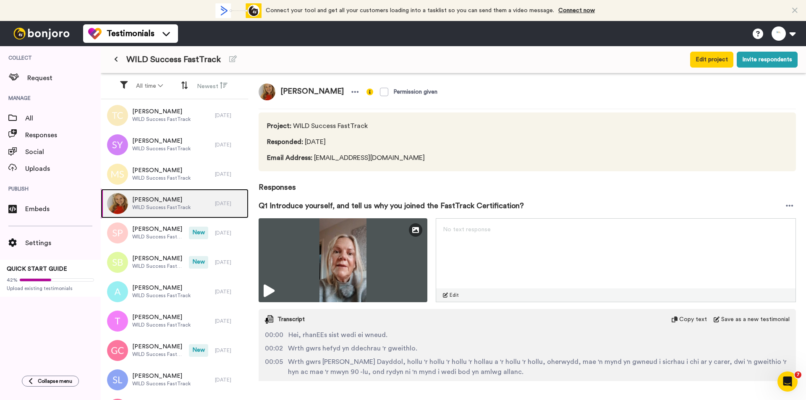
scroll to position [168, 0]
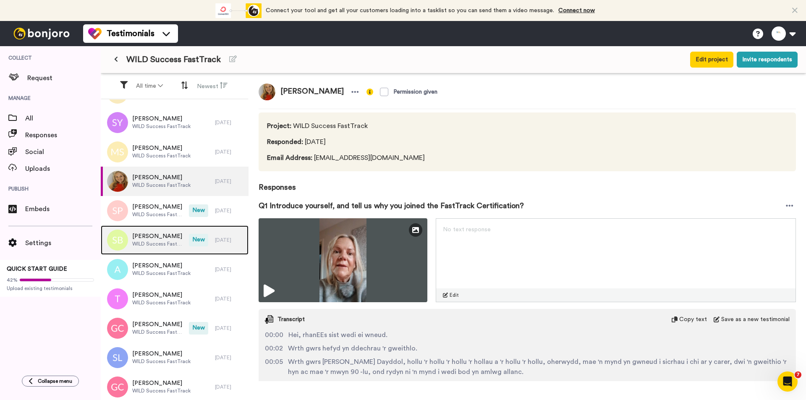
click at [154, 246] on span "WILD Success FastTrack" at bounding box center [158, 244] width 52 height 7
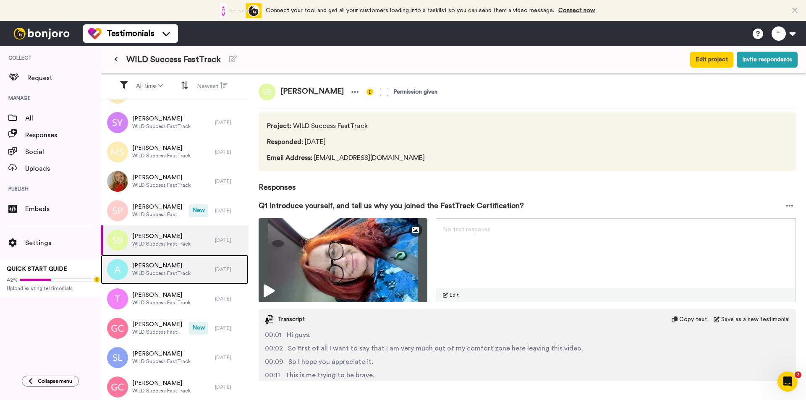
click at [152, 279] on div "Alice WILD Success FastTrack" at bounding box center [158, 269] width 114 height 29
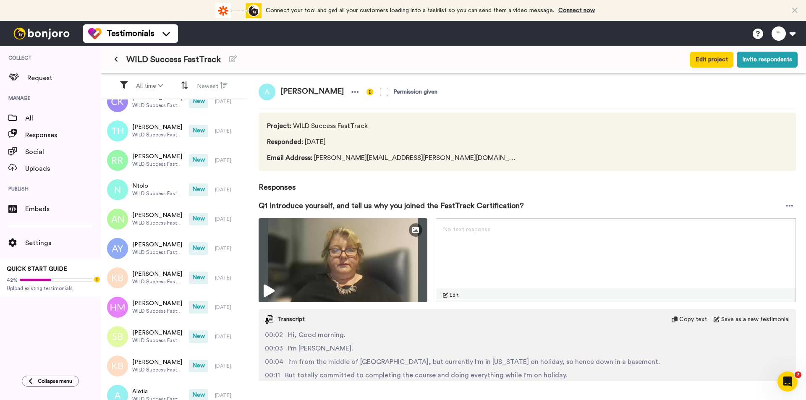
scroll to position [1595, 0]
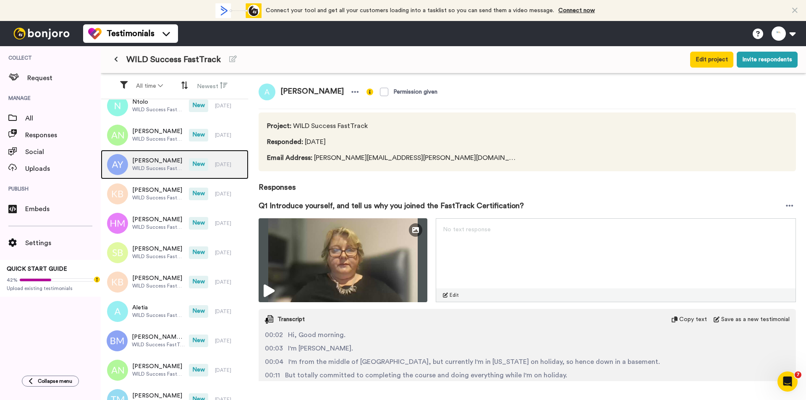
click at [171, 161] on span "[PERSON_NAME]" at bounding box center [158, 161] width 52 height 8
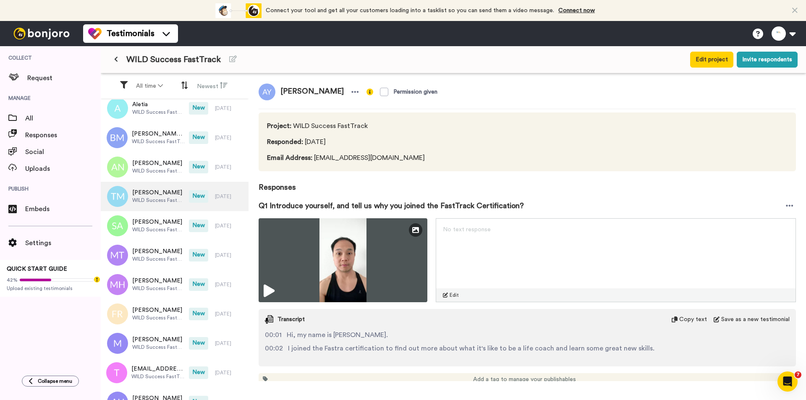
scroll to position [1847, 0]
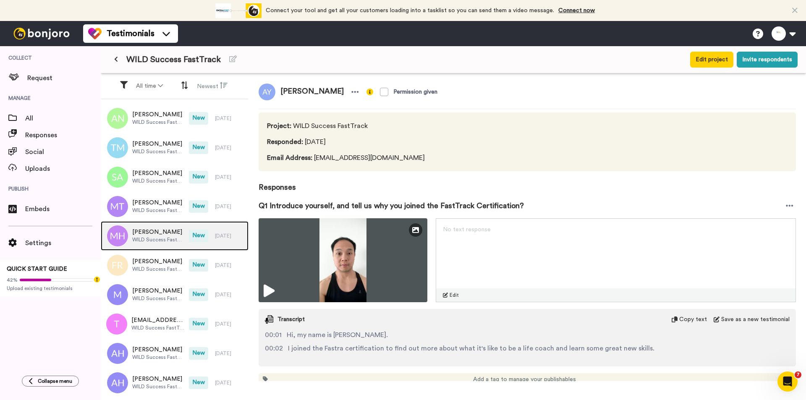
click at [216, 226] on div "Meckelle Hughes WILD Success FastTrack New 7 days ago" at bounding box center [175, 235] width 148 height 29
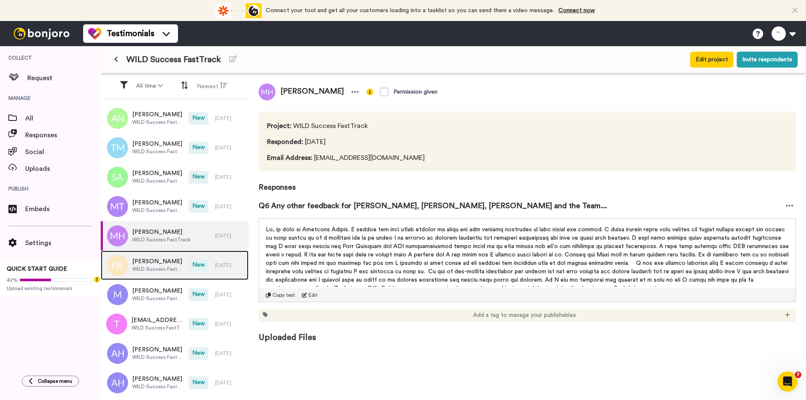
click at [202, 263] on div "Fiona Ramsay WILD Success FastTrack New 7 days ago" at bounding box center [175, 265] width 148 height 29
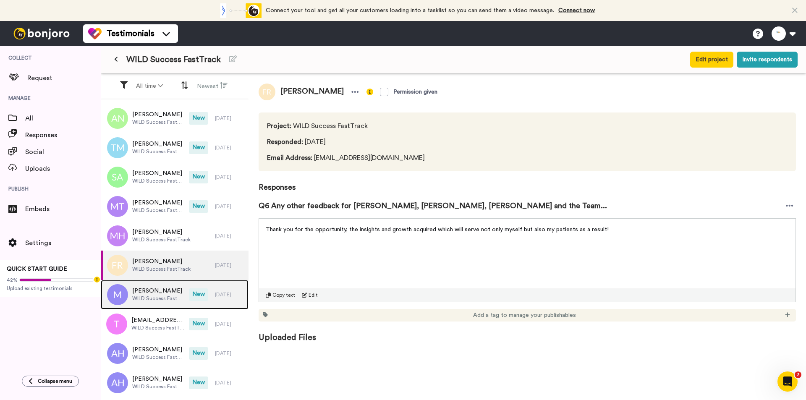
click at [206, 286] on div "Michael WILD Success FastTrack New 8 days ago" at bounding box center [175, 294] width 148 height 29
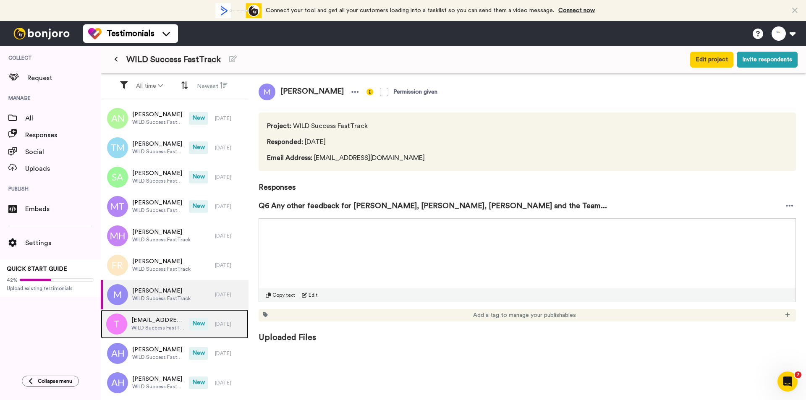
click at [203, 321] on div "Tafadzwakingdom@gmail.com WILD Success FastTrack New 8 days ago" at bounding box center [175, 323] width 148 height 29
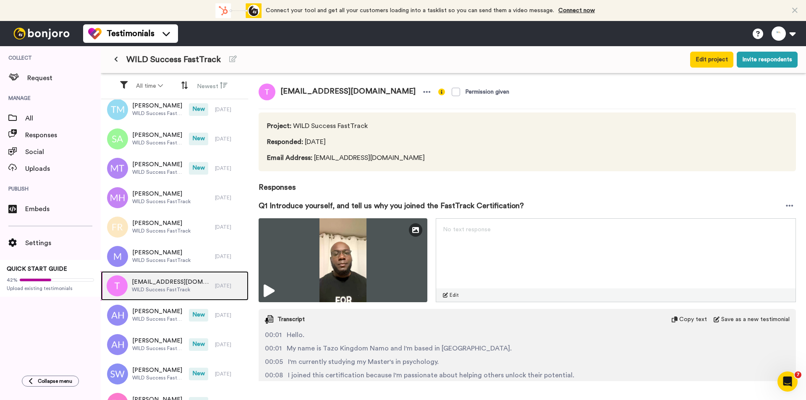
scroll to position [2015, 0]
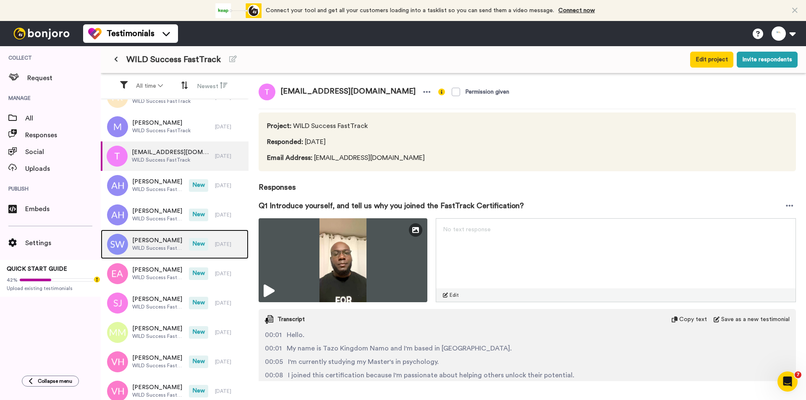
click at [196, 240] on span "New" at bounding box center [198, 244] width 19 height 13
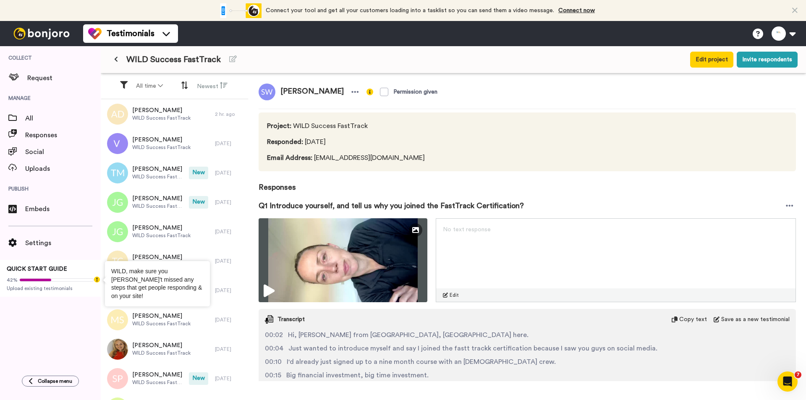
click at [97, 280] on icon "Tooltip anchor" at bounding box center [97, 280] width 6 height 6
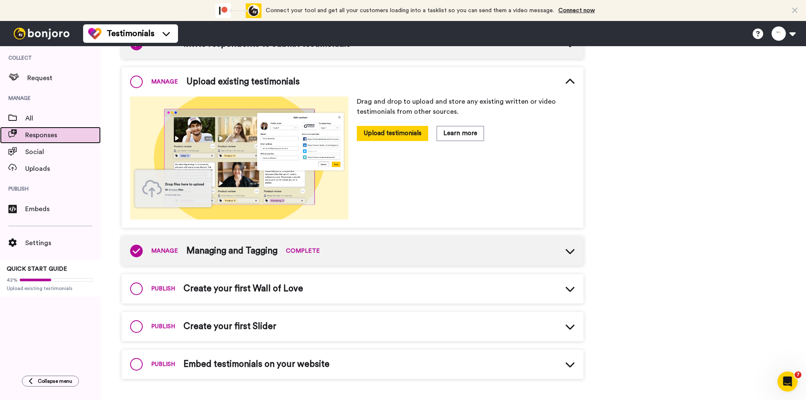
click at [51, 138] on span "Responses" at bounding box center [63, 135] width 76 height 10
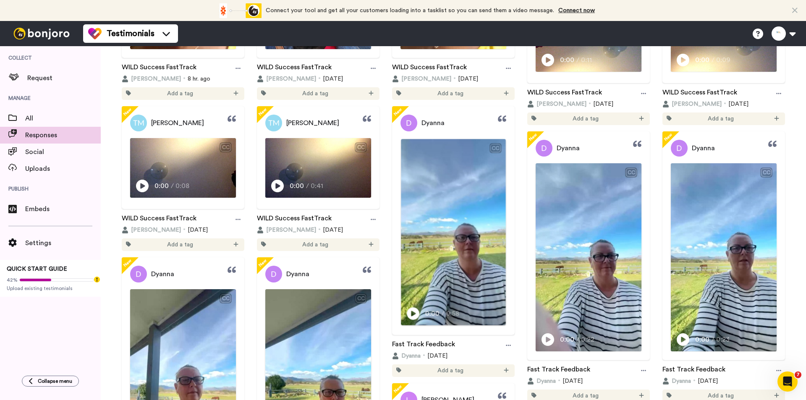
scroll to position [840, 0]
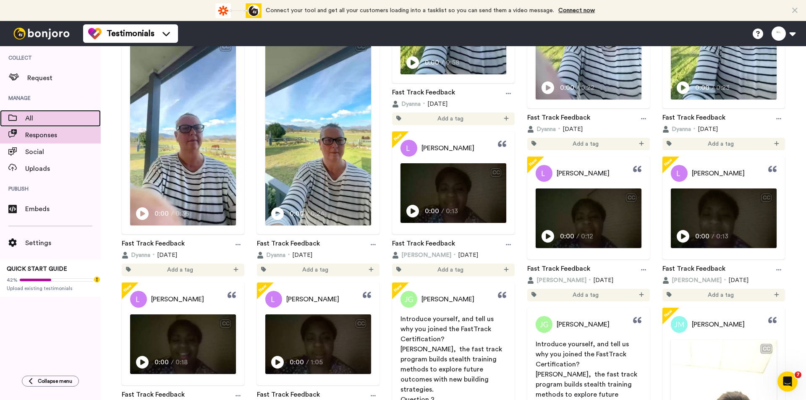
click at [63, 118] on span "All" at bounding box center [63, 118] width 76 height 10
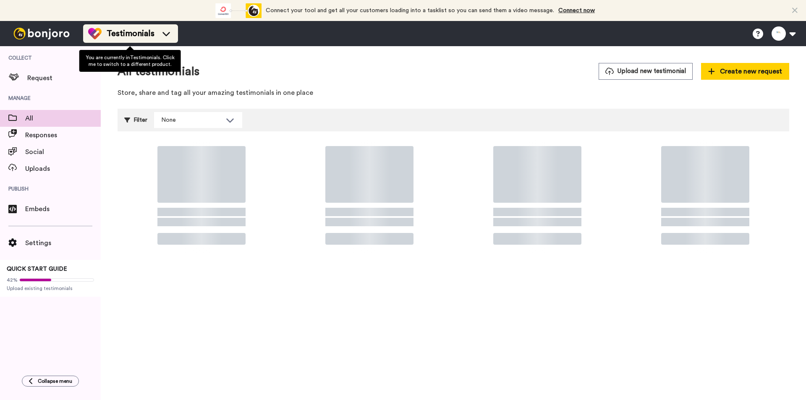
click at [136, 38] on span "Testimonials" at bounding box center [131, 34] width 48 height 12
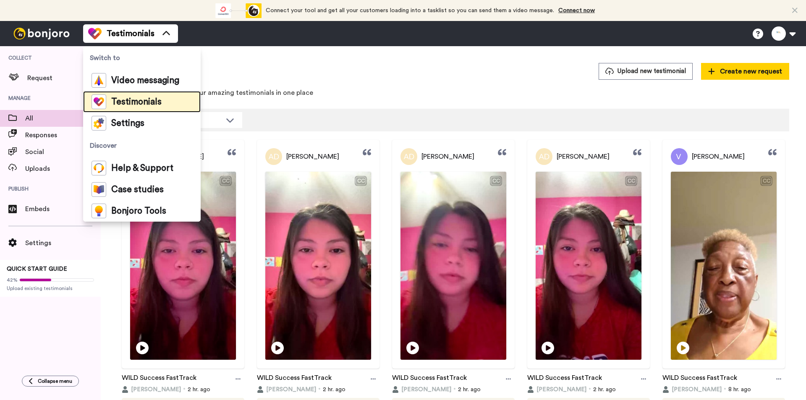
click at [126, 101] on span "Testimonials" at bounding box center [136, 102] width 50 height 8
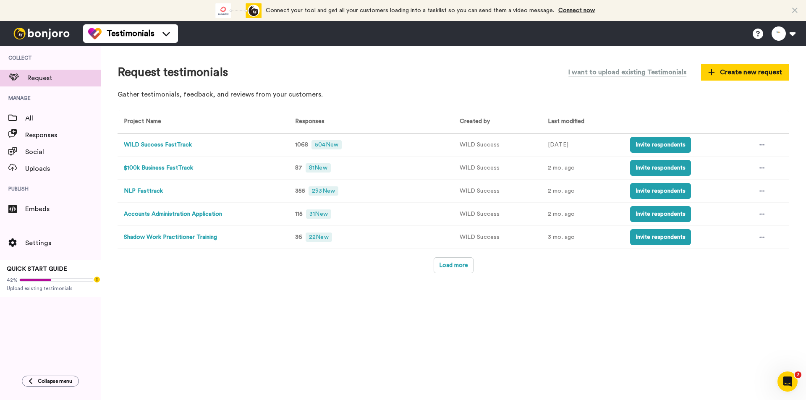
click at [161, 144] on button "WILD Success FastTrack" at bounding box center [158, 145] width 68 height 9
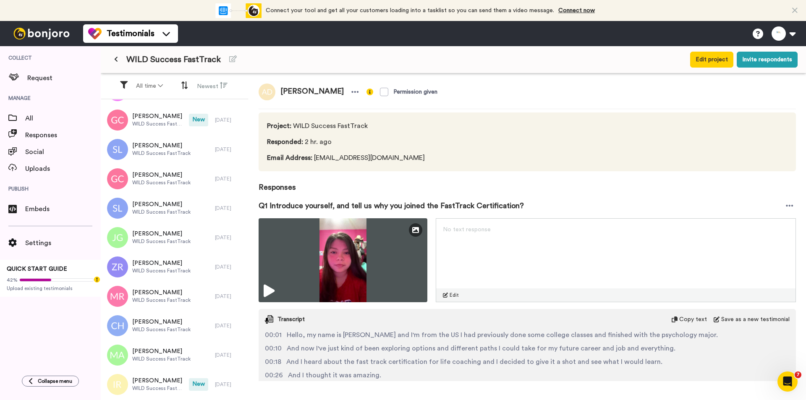
scroll to position [378, 0]
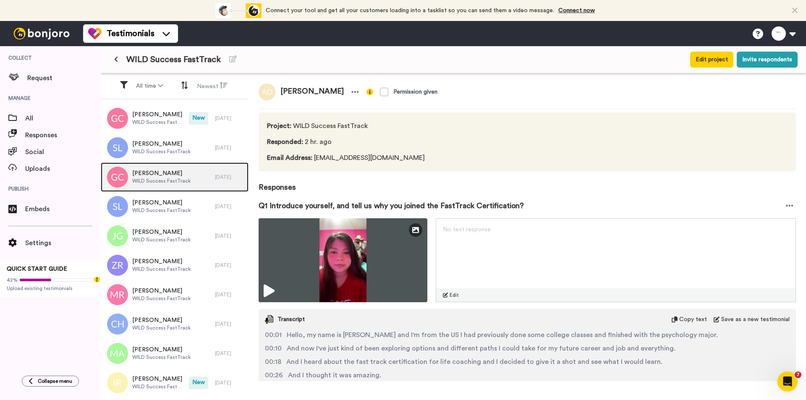
click at [193, 177] on div "Gwen C WILD Success FastTrack" at bounding box center [158, 176] width 114 height 29
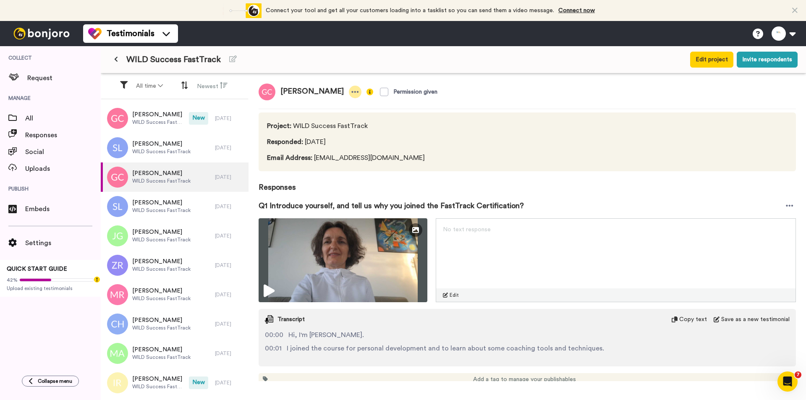
click at [349, 90] on div at bounding box center [355, 92] width 13 height 13
click at [287, 117] on li "Delete response" at bounding box center [292, 118] width 72 height 12
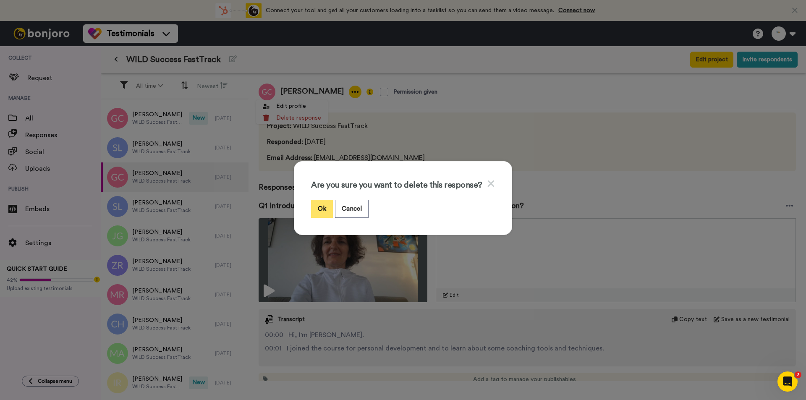
click at [322, 207] on button "Ok" at bounding box center [322, 209] width 22 height 18
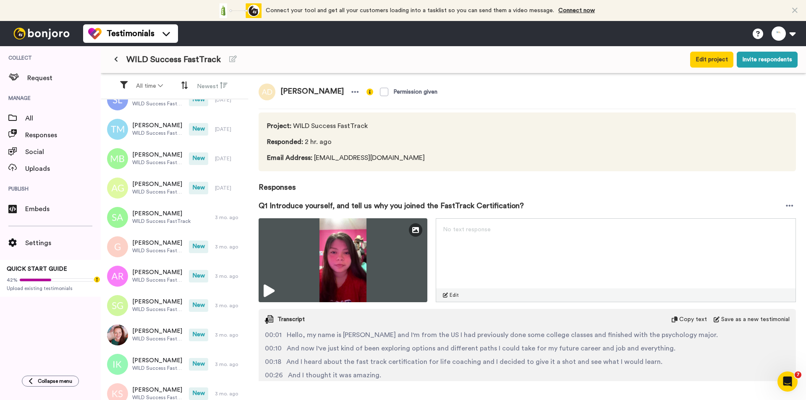
scroll to position [3141, 0]
